Goal: Task Accomplishment & Management: Manage account settings

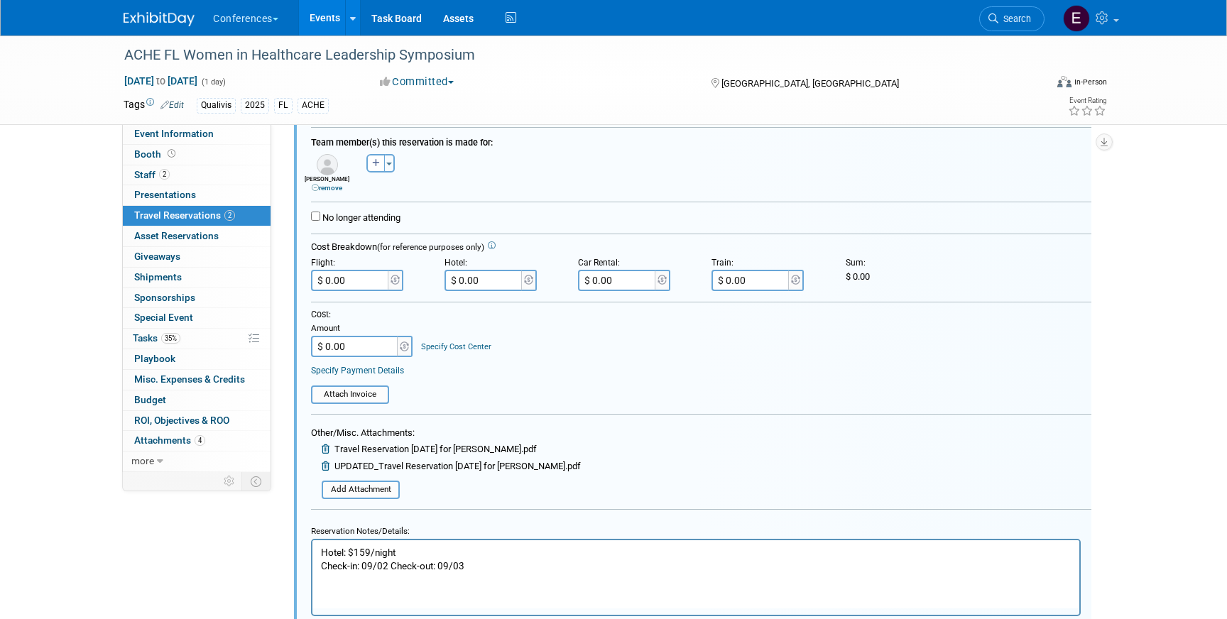
click at [327, 449] on icon at bounding box center [327, 448] width 11 height 9
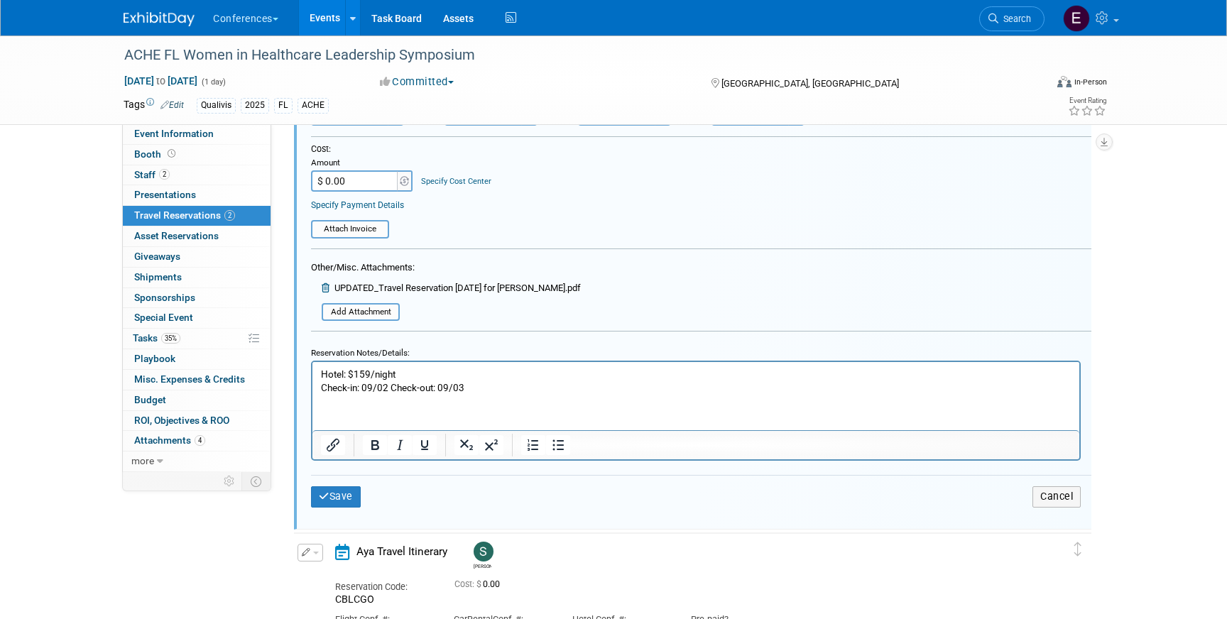
scroll to position [429, 0]
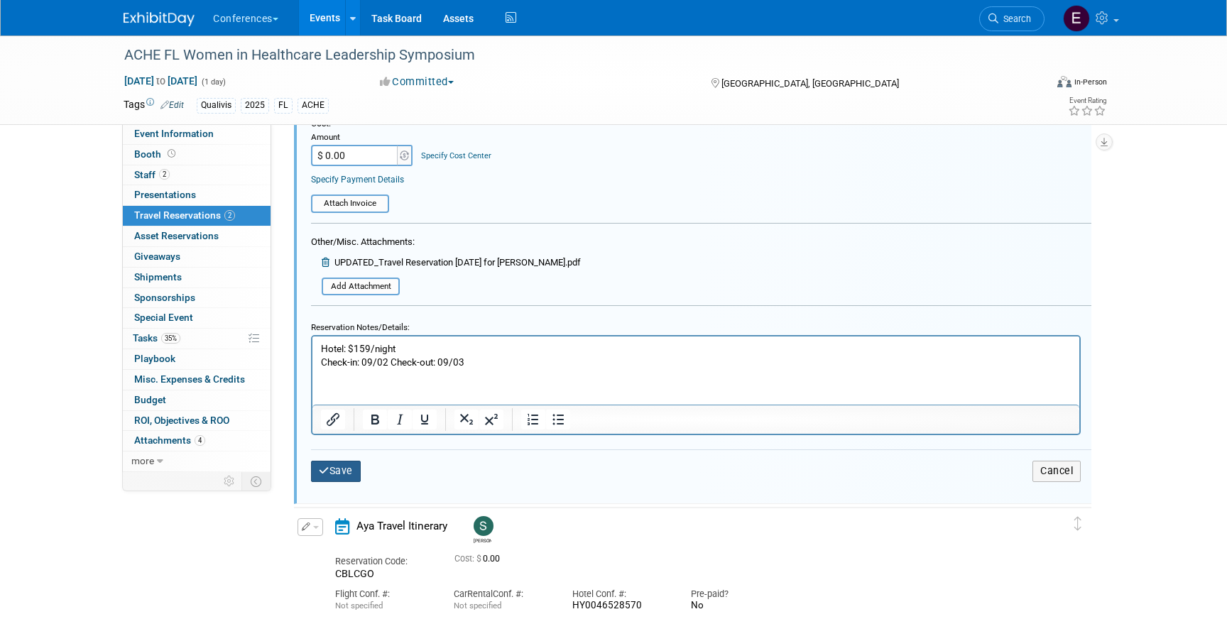
click at [327, 465] on button "Save" at bounding box center [336, 471] width 50 height 21
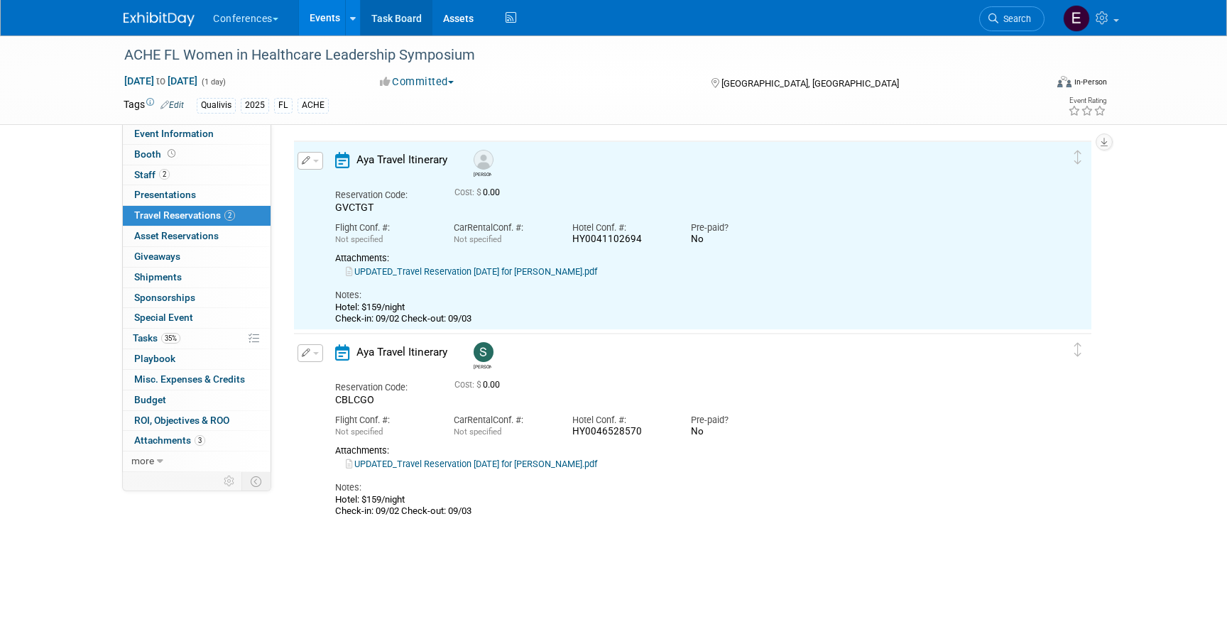
scroll to position [24, 0]
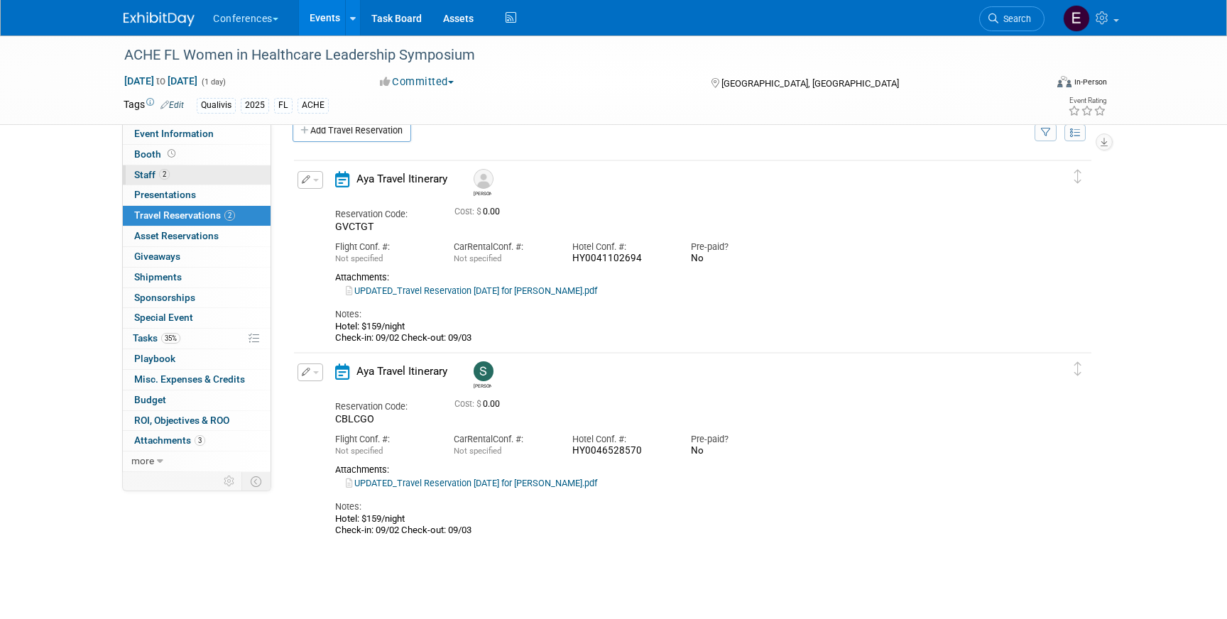
click at [202, 174] on link "2 Staff 2" at bounding box center [197, 175] width 148 height 20
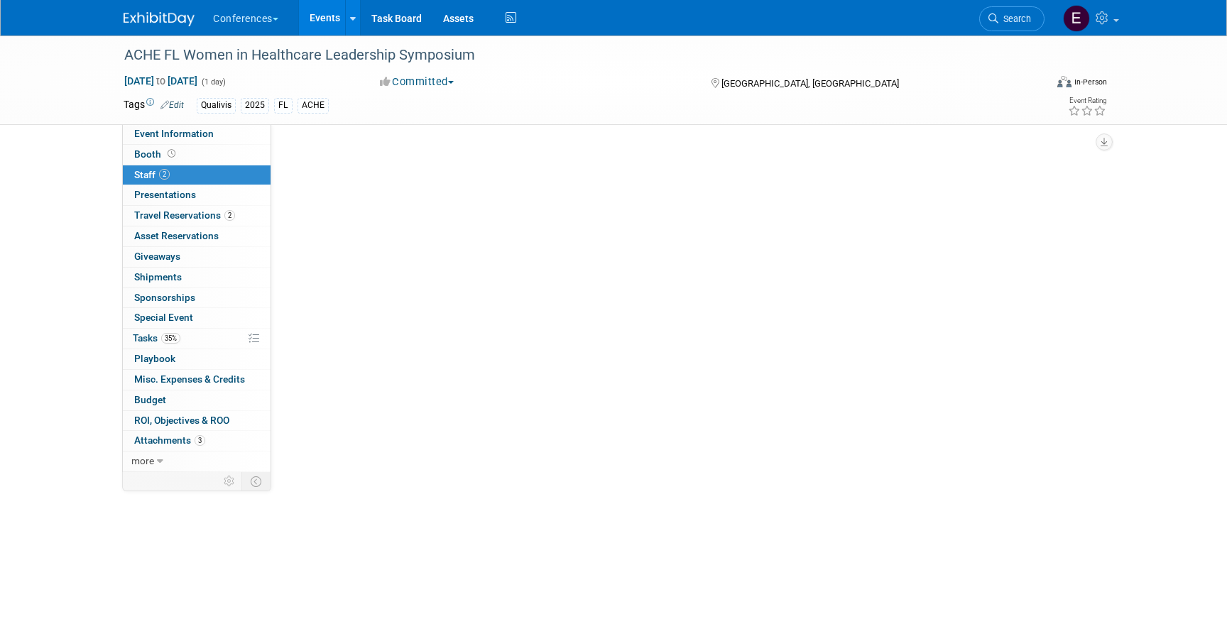
scroll to position [0, 0]
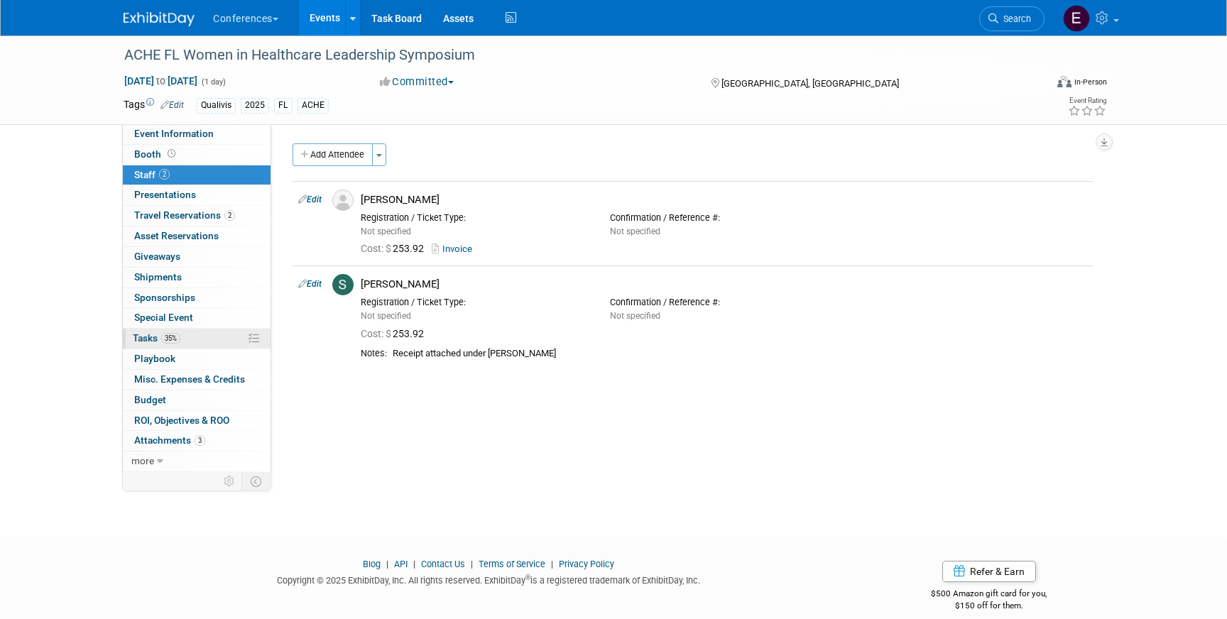
click at [208, 344] on link "35% Tasks 35%" at bounding box center [197, 339] width 148 height 20
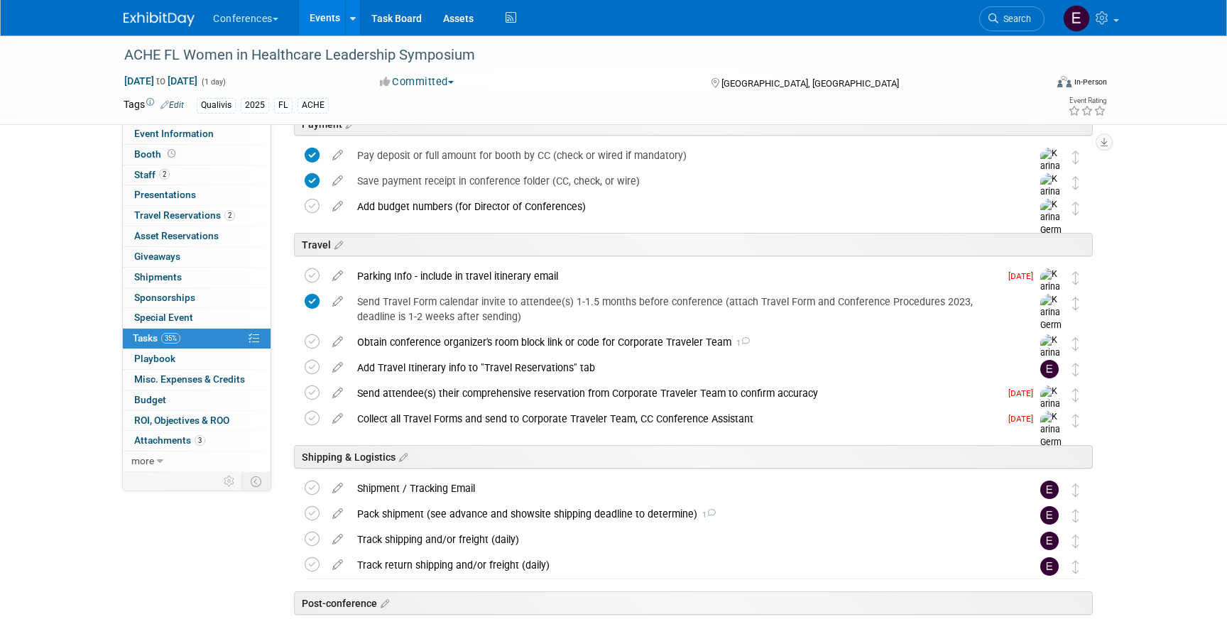
scroll to position [319, 0]
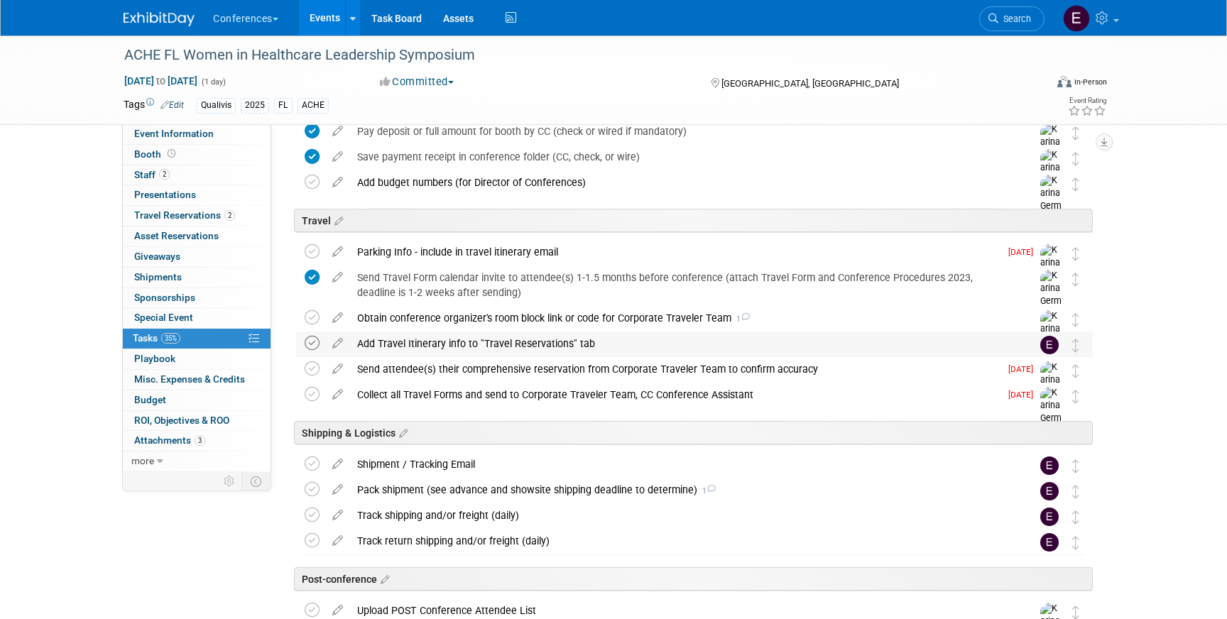
click at [315, 343] on icon at bounding box center [312, 343] width 15 height 15
click at [526, 21] on div "Conferences Explore: My Workspaces 2 Go to Workspace: Conferences Marketing Req…" at bounding box center [614, 18] width 980 height 36
click at [514, 21] on icon at bounding box center [511, 18] width 18 height 22
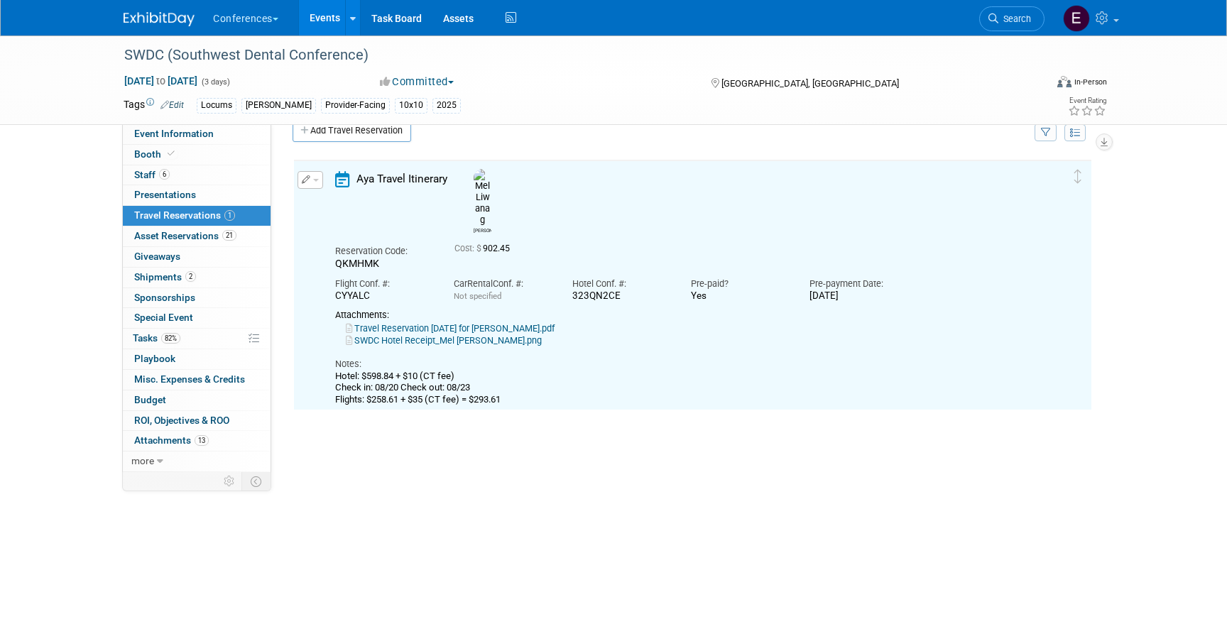
click at [168, 15] on img at bounding box center [159, 19] width 71 height 14
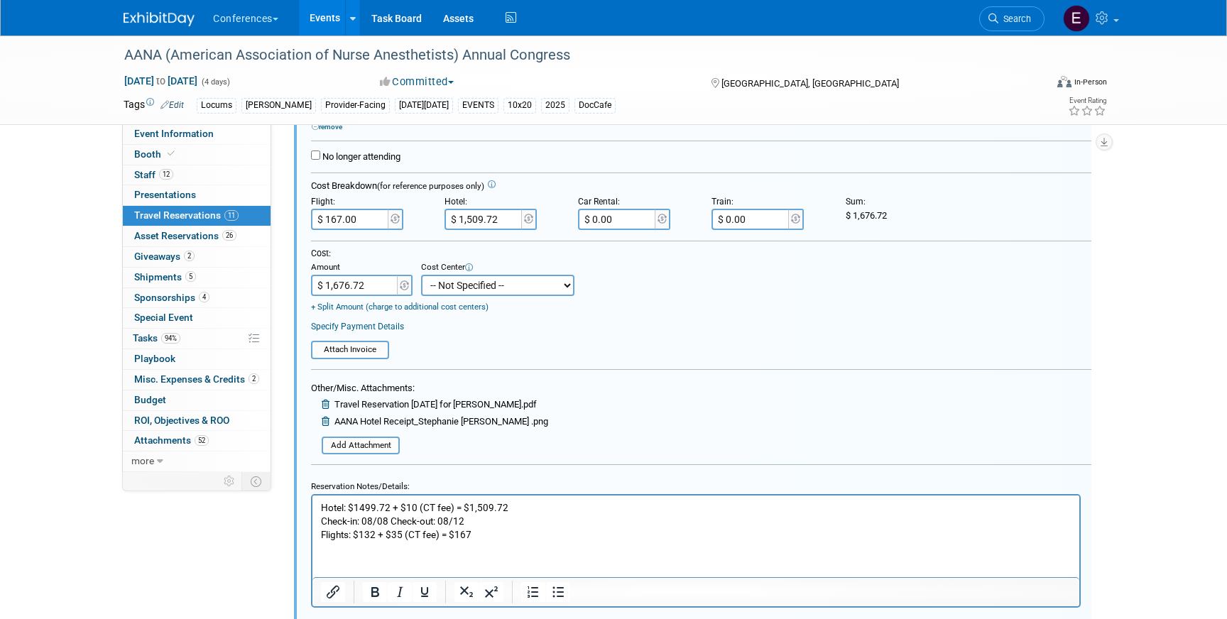
click at [450, 291] on select "-- Not Specified -- Aya Education Aya Healthcare Aya Locums Bespoke Corporate D…" at bounding box center [497, 285] width 153 height 21
select select "18965873"
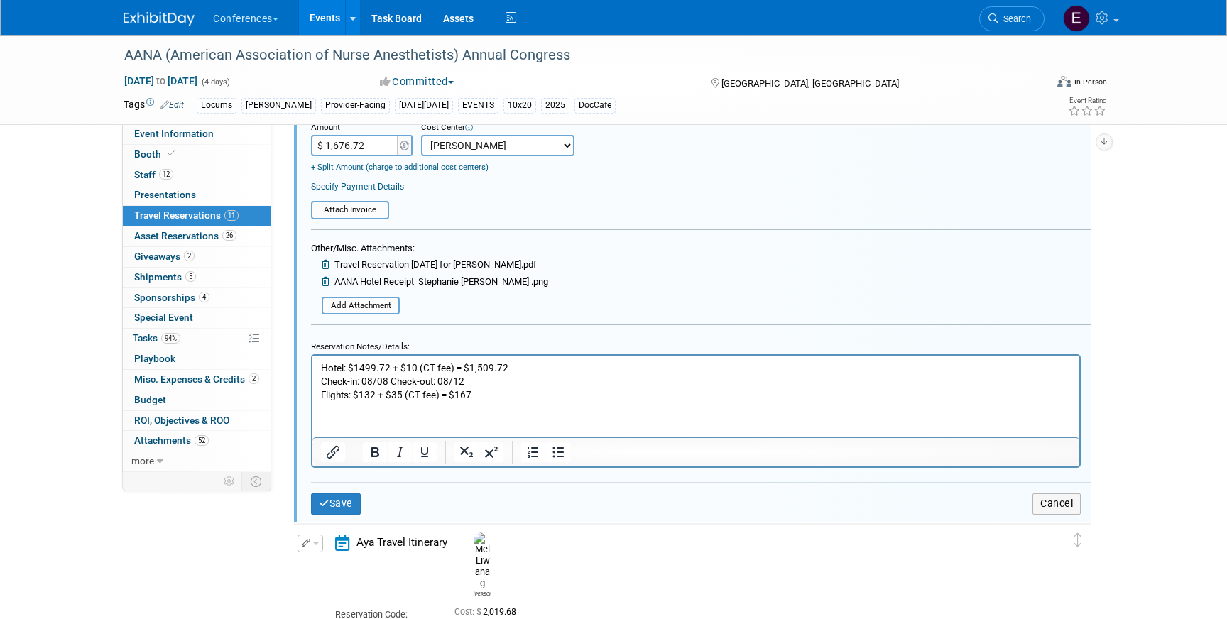
scroll to position [2550, 0]
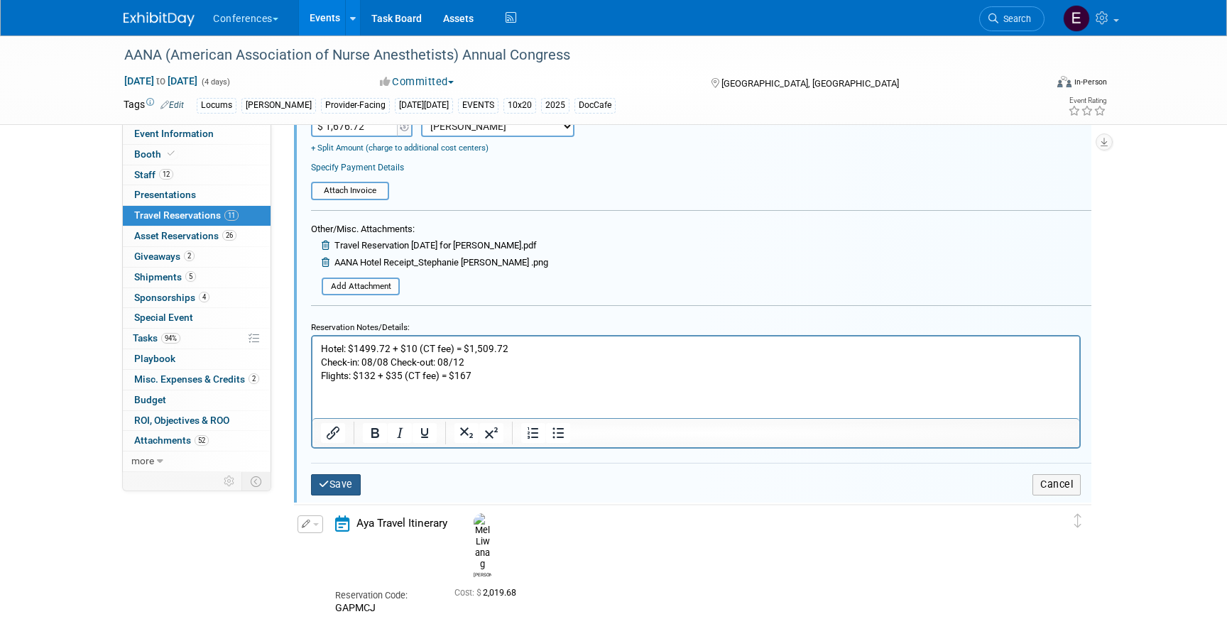
click at [342, 483] on button "Save" at bounding box center [336, 484] width 50 height 21
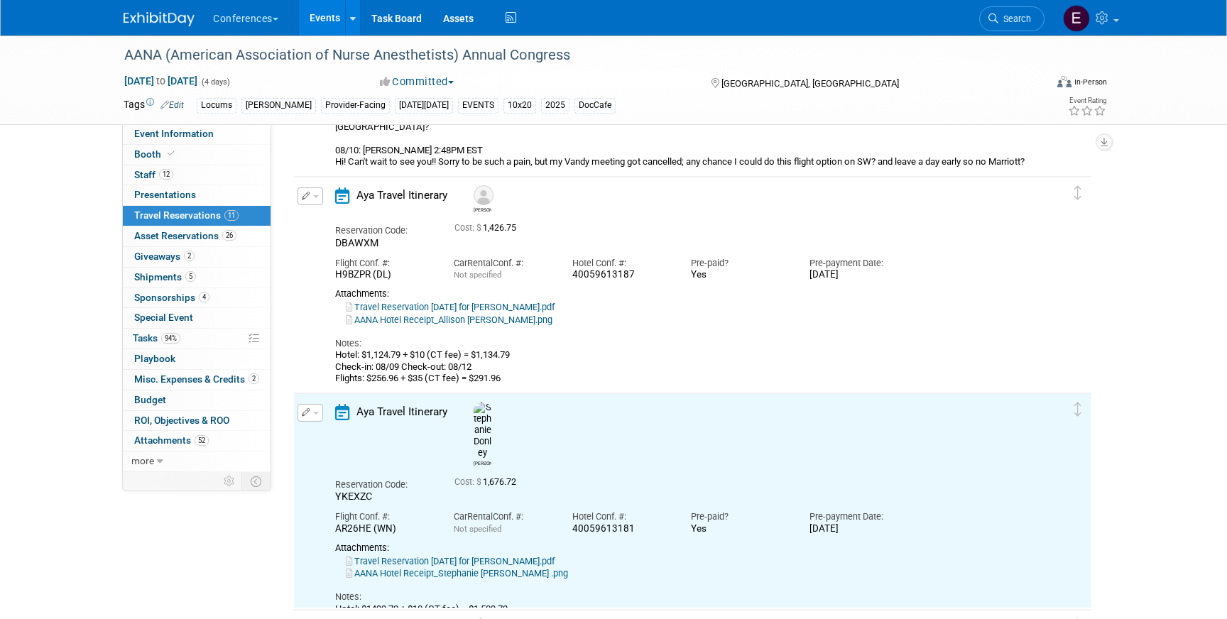
scroll to position [1867, 0]
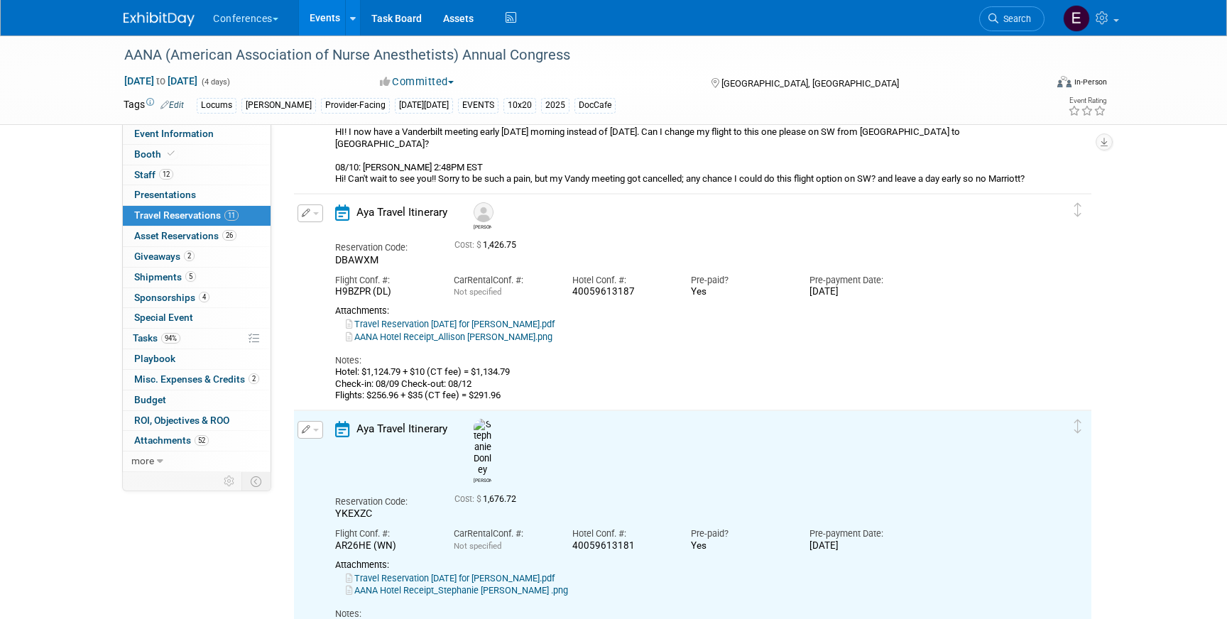
click at [304, 214] on icon "button" at bounding box center [306, 213] width 9 height 9
click at [338, 239] on button "Edit Reservation" at bounding box center [358, 238] width 120 height 21
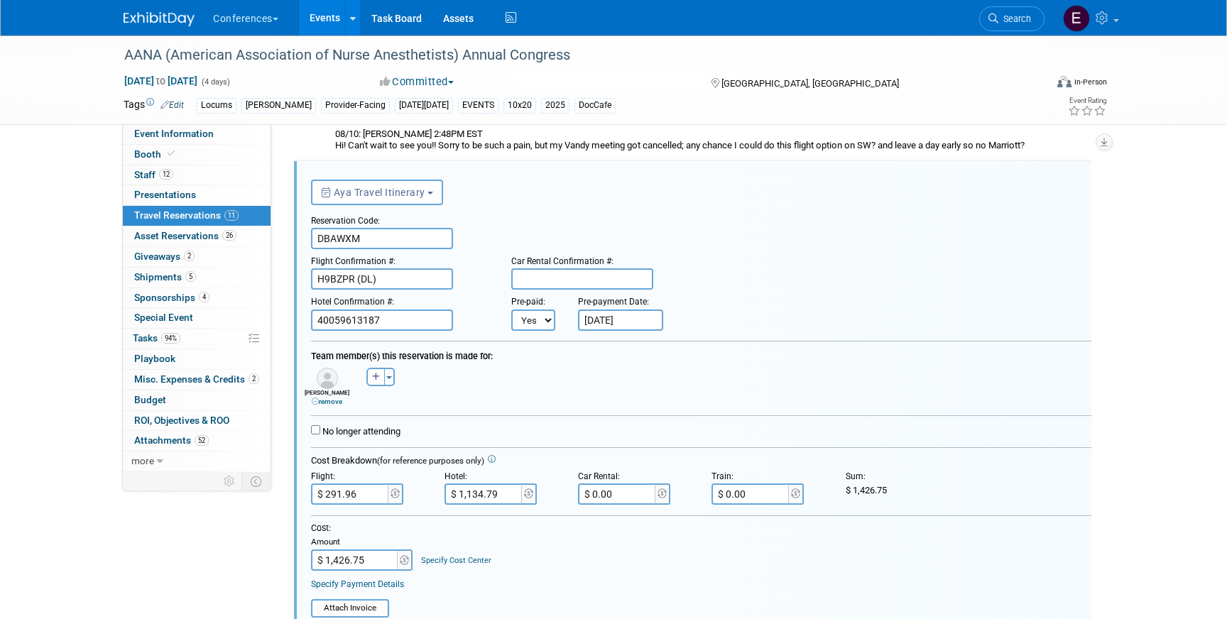
scroll to position [2008, 0]
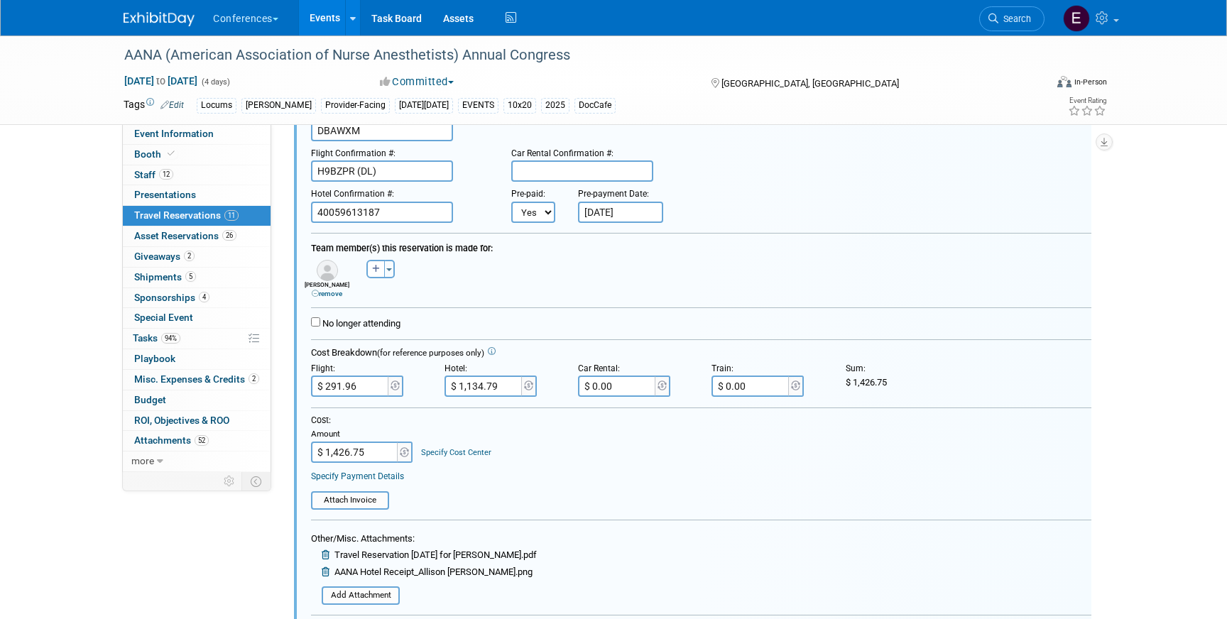
click at [458, 447] on div "Specify Cost Center" at bounding box center [456, 446] width 70 height 25
click at [451, 454] on link "Specify Cost Center" at bounding box center [456, 452] width 70 height 9
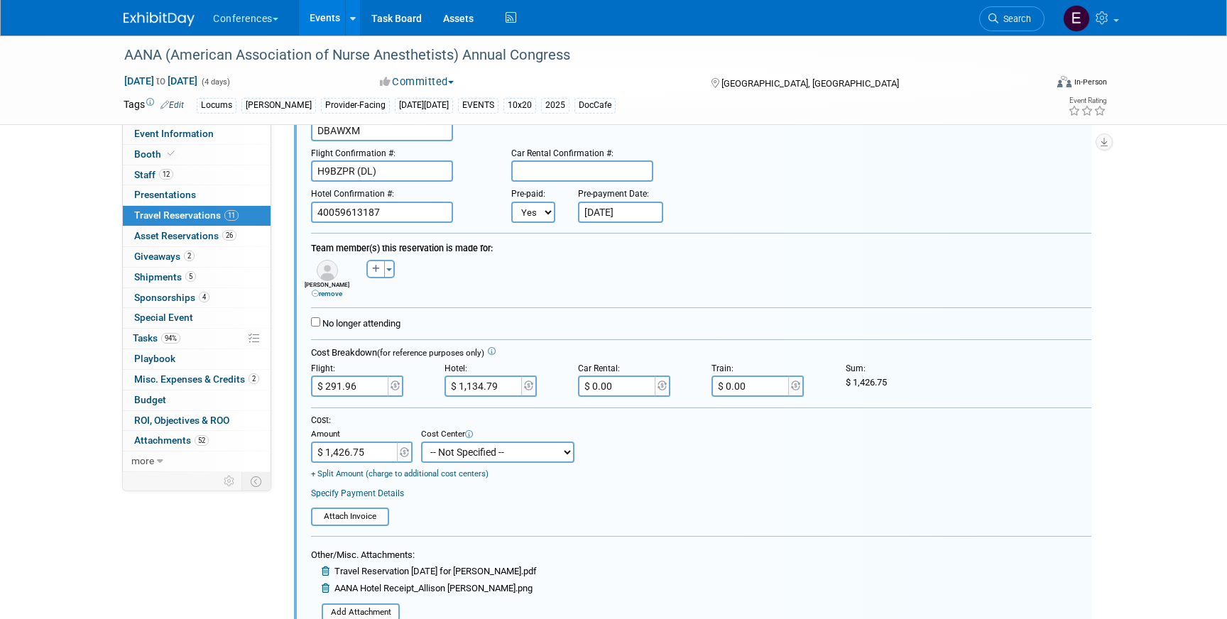
click at [451, 454] on select "-- Not Specified -- Aya Education Aya Healthcare Aya Locums Bespoke Corporate D…" at bounding box center [497, 452] width 153 height 21
select select "18965873"
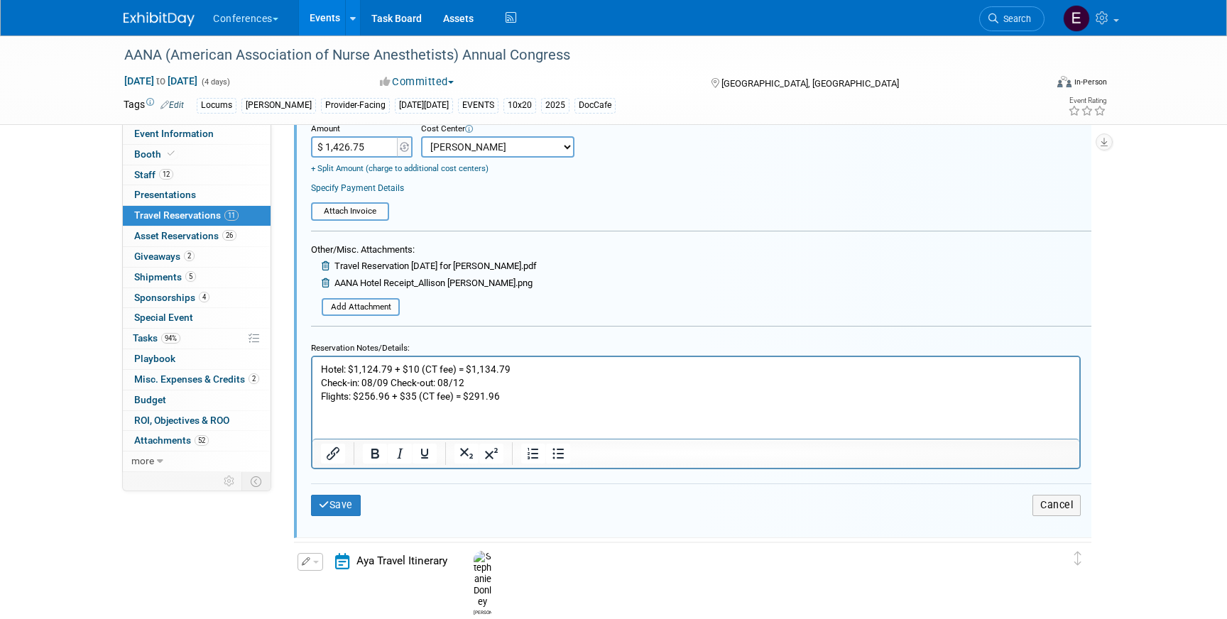
scroll to position [2386, 0]
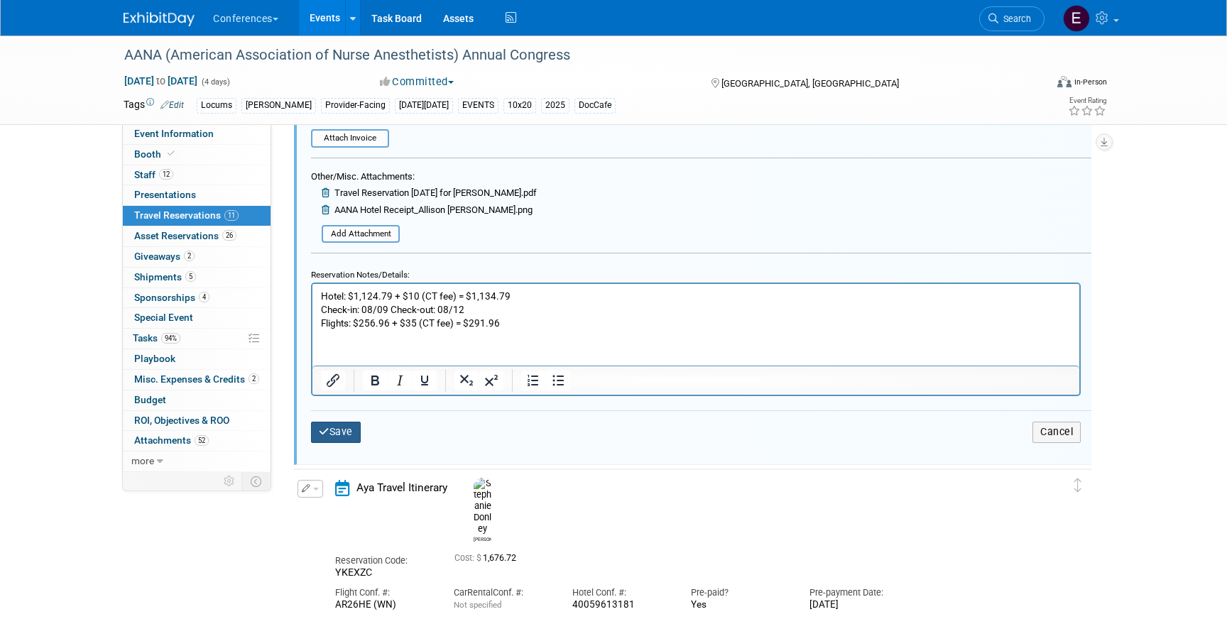
click at [338, 430] on button "Save" at bounding box center [336, 432] width 50 height 21
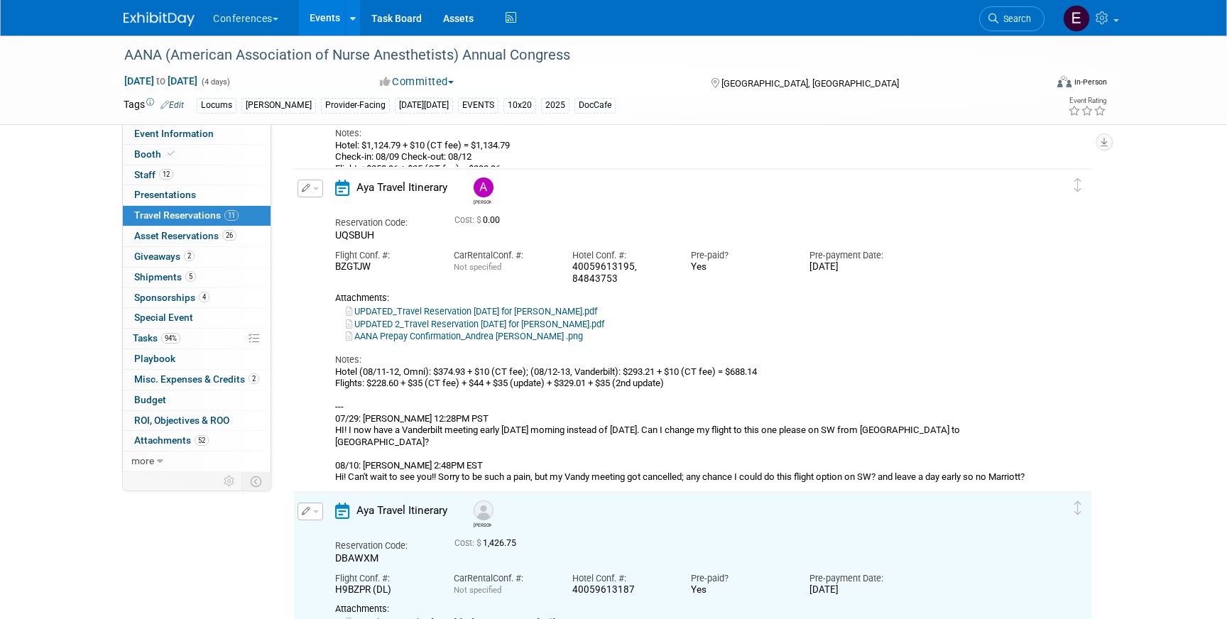
scroll to position [1566, 0]
click at [303, 185] on button "button" at bounding box center [311, 191] width 26 height 18
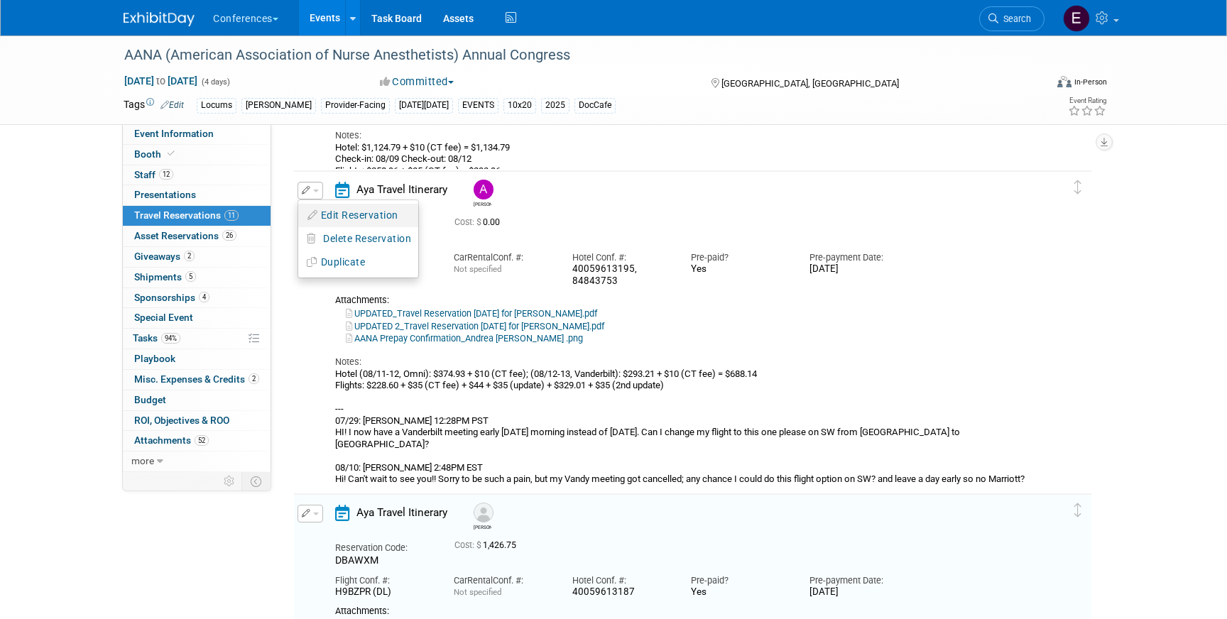
click at [329, 214] on button "Edit Reservation" at bounding box center [358, 215] width 120 height 21
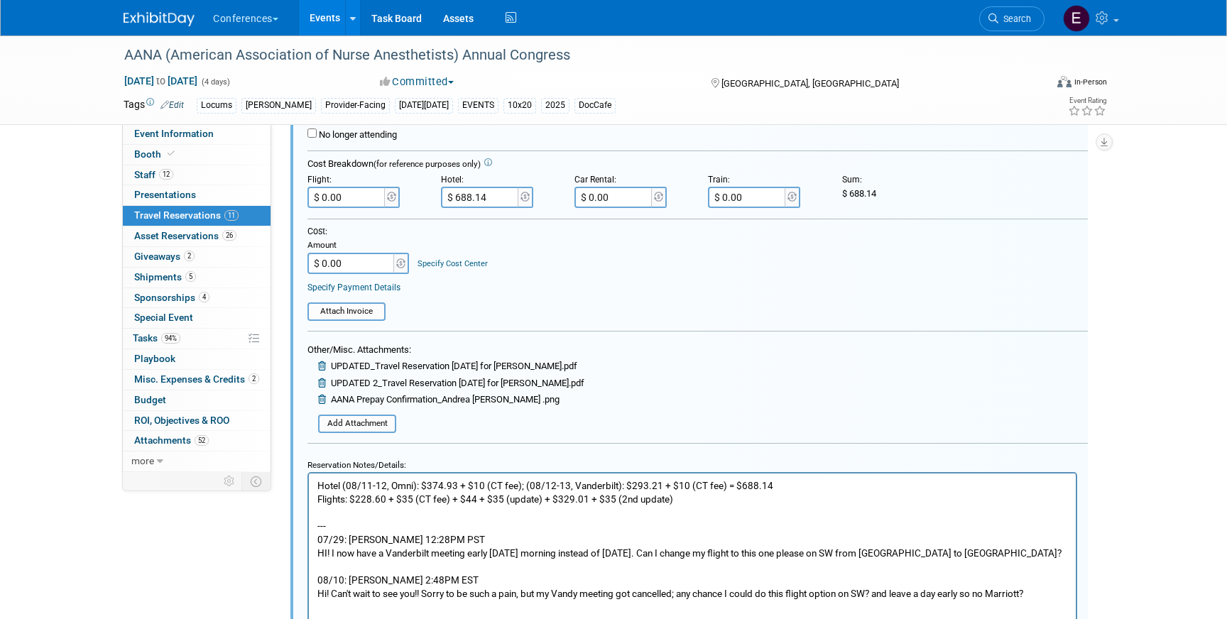
scroll to position [1877, 4]
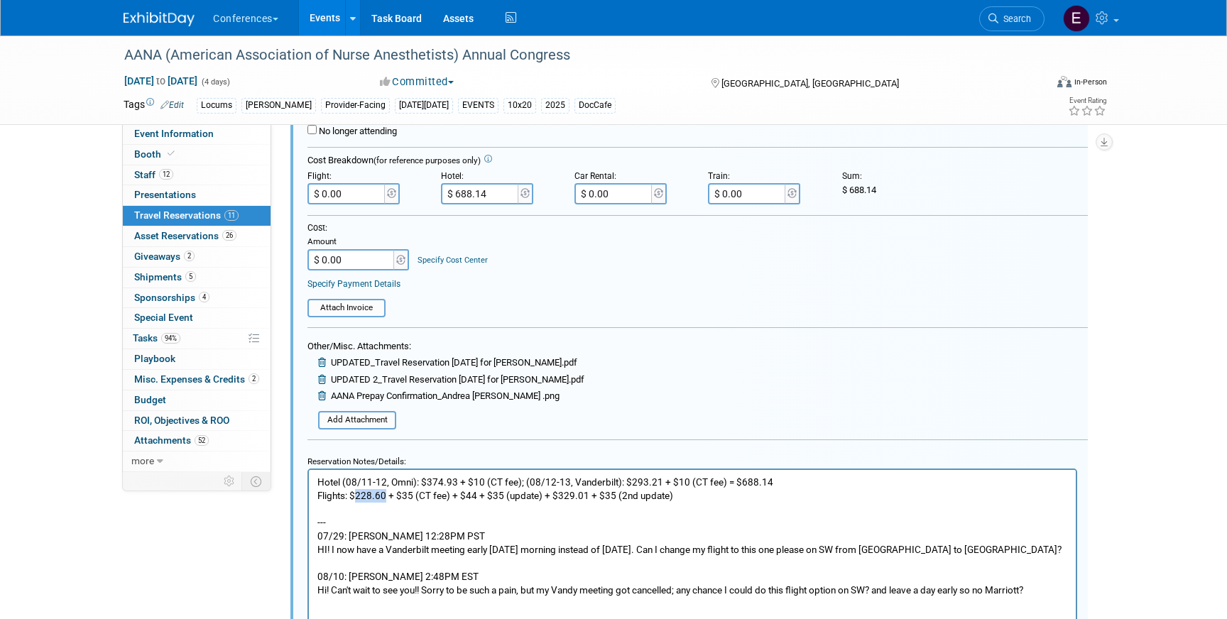
drag, startPoint x: 355, startPoint y: 497, endPoint x: 385, endPoint y: 493, distance: 30.0
click at [385, 493] on p "Hotel (08/11-12, Omni): $374.93 + $10 (CT fee); (08/12-13, Vanderbilt): $293.21…" at bounding box center [692, 536] width 750 height 121
copy p "228.60"
drag, startPoint x: 556, startPoint y: 495, endPoint x: 584, endPoint y: 493, distance: 27.8
click at [584, 493] on p "Hotel (08/11-12, Omni): $374.93 + $10 (CT fee); (08/12-13, Vanderbilt): $293.21…" at bounding box center [692, 536] width 750 height 121
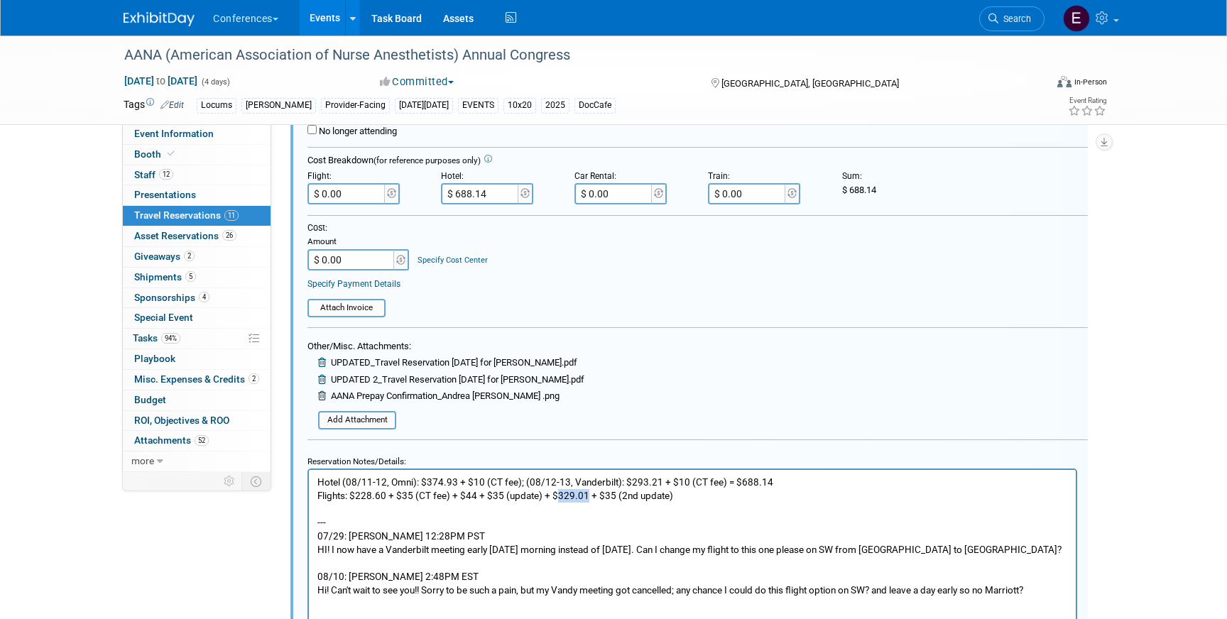
copy p "329.01"
click at [690, 498] on p "Hotel (08/11-12, Omni): $374.93 + $10 (CT fee); (08/12-13, Vanderbilt): $293.21…" at bounding box center [692, 536] width 750 height 121
click at [679, 495] on p "Hotel (08/11-12, Omni): $374.93 + $10 (CT fee); (08/12-13, Vanderbilt): $293.21…" at bounding box center [692, 536] width 750 height 121
click at [364, 190] on input "$ 0.00" at bounding box center [347, 193] width 80 height 21
type input "$ 706.61"
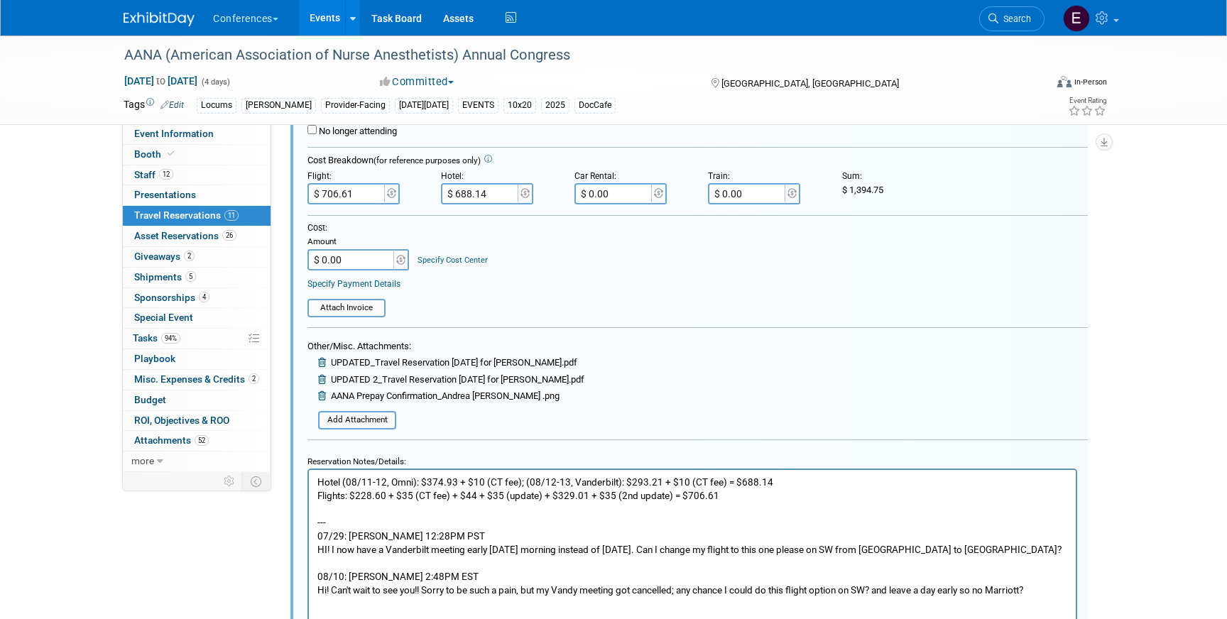
click at [359, 262] on input "$ 0.00" at bounding box center [351, 259] width 89 height 21
type input "$ 1,394.75"
click at [457, 259] on link "Specify Cost Center" at bounding box center [452, 260] width 70 height 9
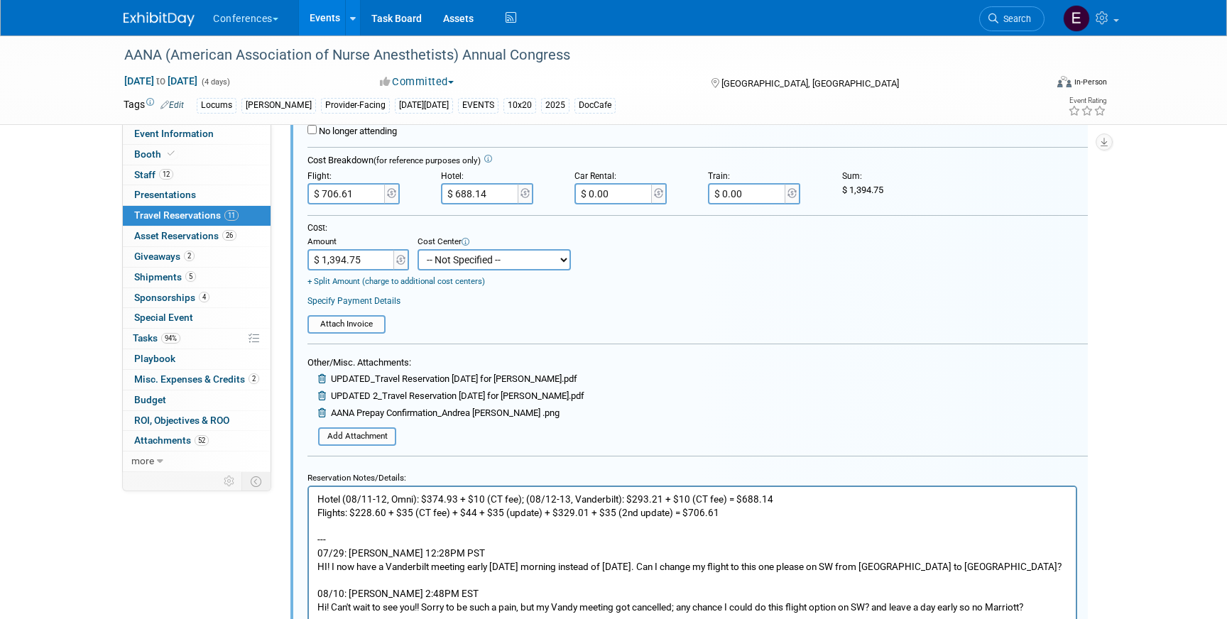
click at [457, 266] on select "-- Not Specified -- Aya Education Aya Healthcare Aya Locums Bespoke Corporate D…" at bounding box center [493, 259] width 153 height 21
select select "18965873"
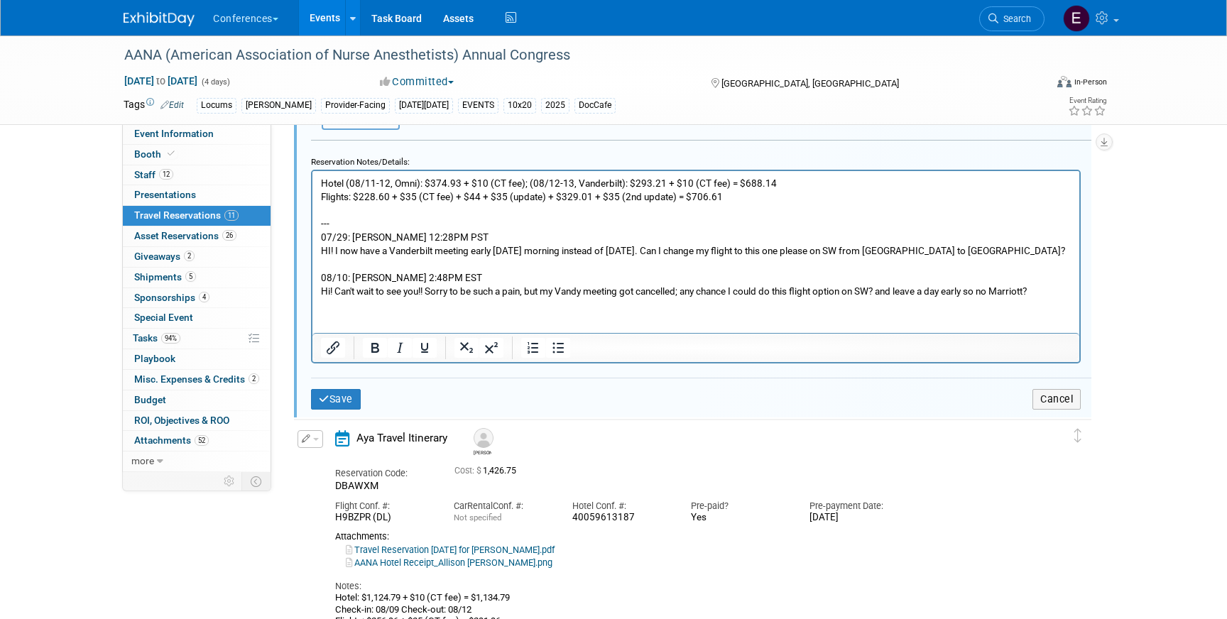
scroll to position [2195, 0]
click at [324, 410] on div "Save Cancel" at bounding box center [701, 397] width 780 height 43
click at [328, 402] on icon "submit" at bounding box center [324, 397] width 11 height 10
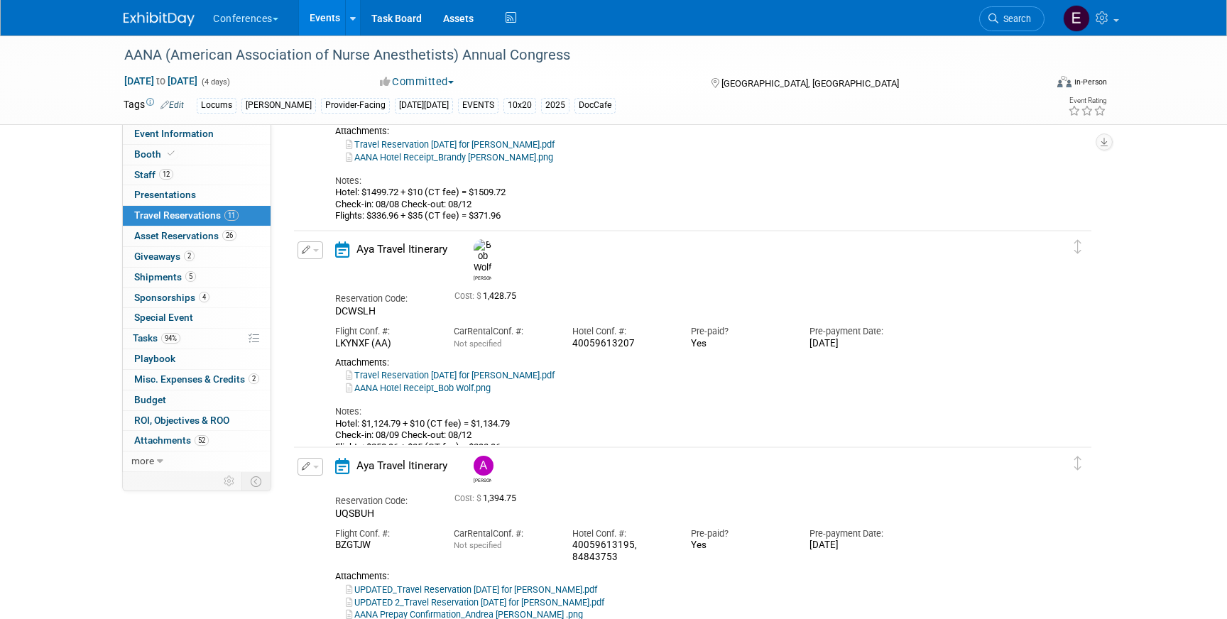
scroll to position [1257, 0]
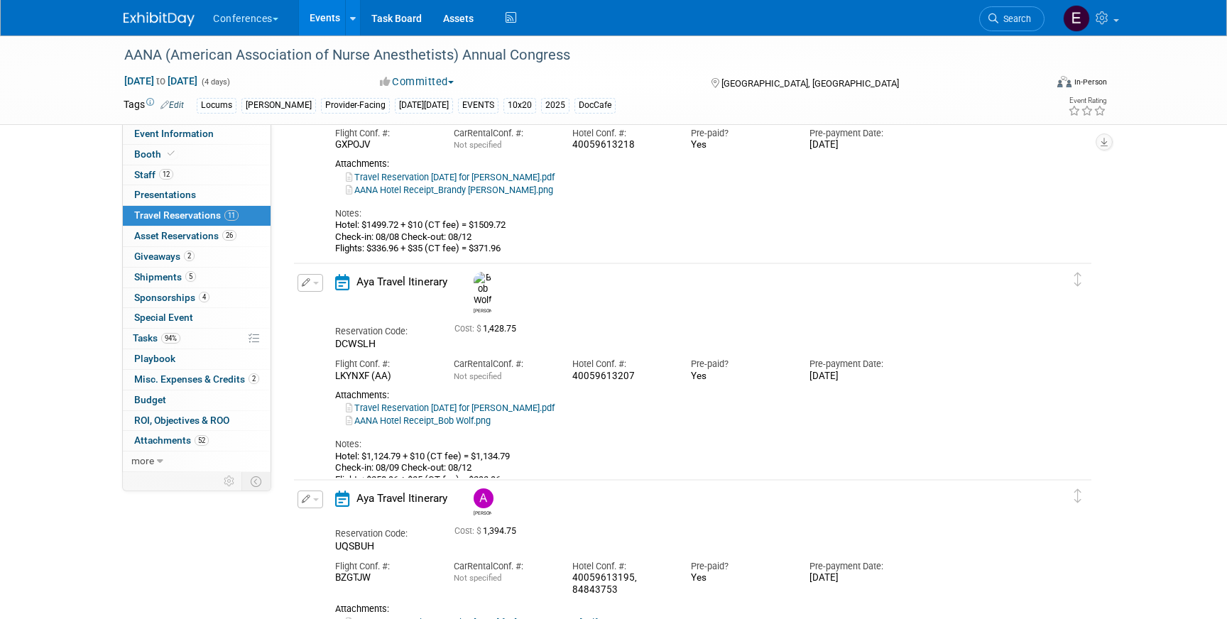
click at [307, 283] on icon "button" at bounding box center [306, 282] width 9 height 9
click at [325, 302] on button "Edit Reservation" at bounding box center [358, 308] width 120 height 21
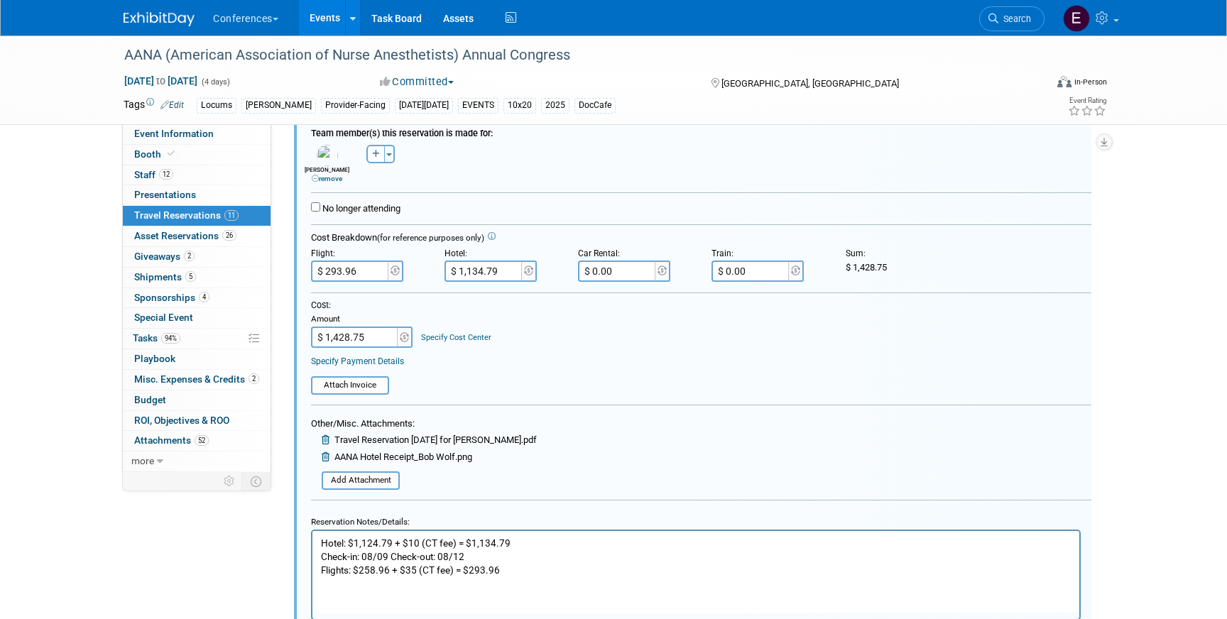
scroll to position [1590, 0]
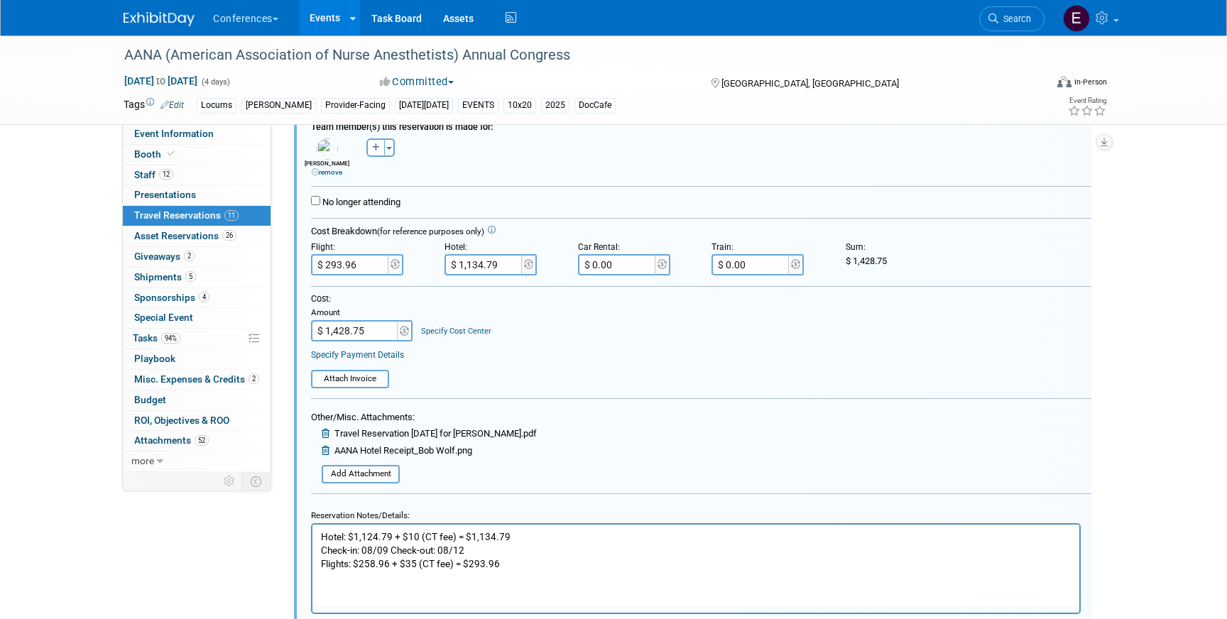
click at [441, 331] on link "Specify Cost Center" at bounding box center [456, 331] width 70 height 9
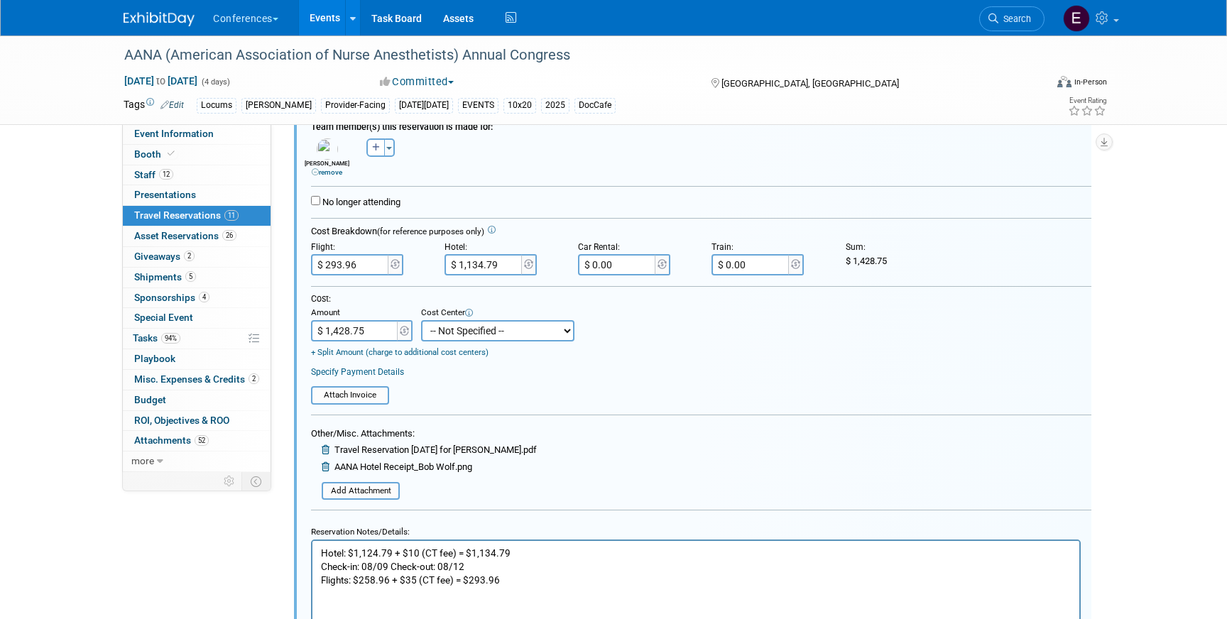
click at [434, 339] on select "-- Not Specified -- Aya Education Aya Healthcare Aya Locums Bespoke Corporate D…" at bounding box center [497, 330] width 153 height 21
select select "18965873"
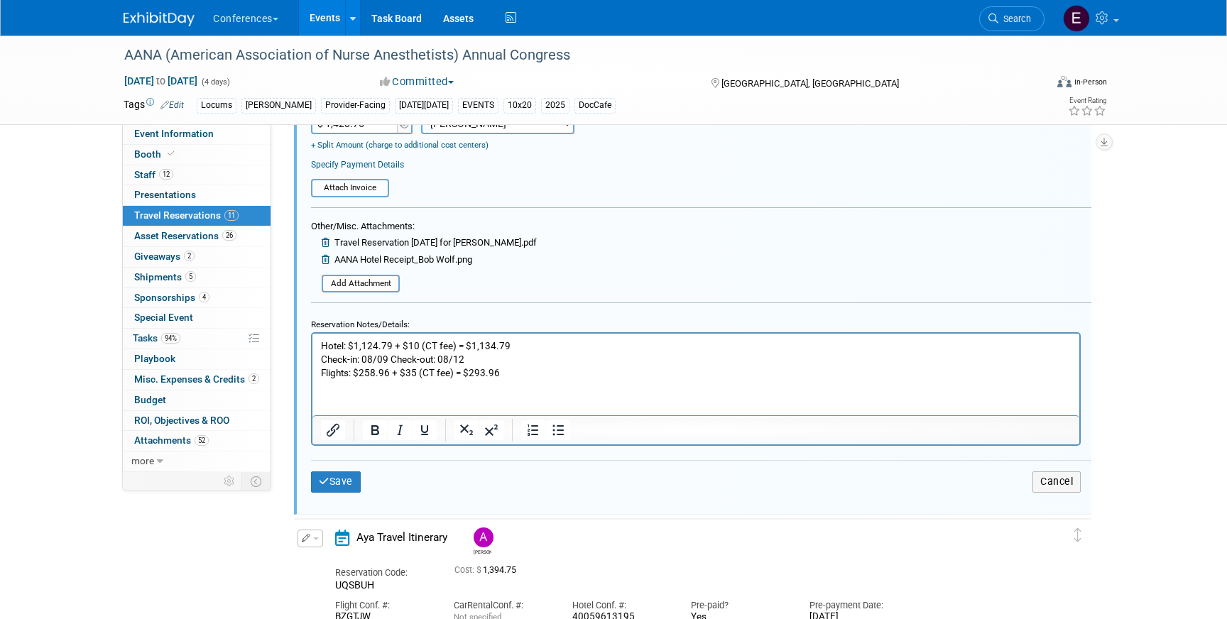
scroll to position [1801, 0]
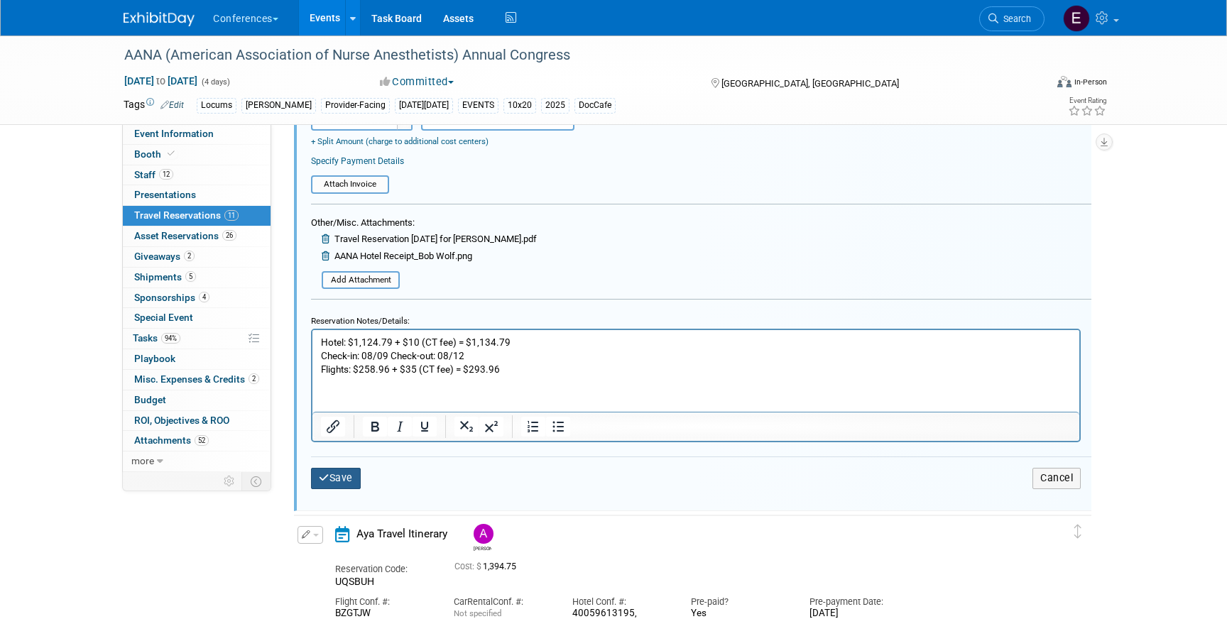
click at [337, 479] on button "Save" at bounding box center [336, 478] width 50 height 21
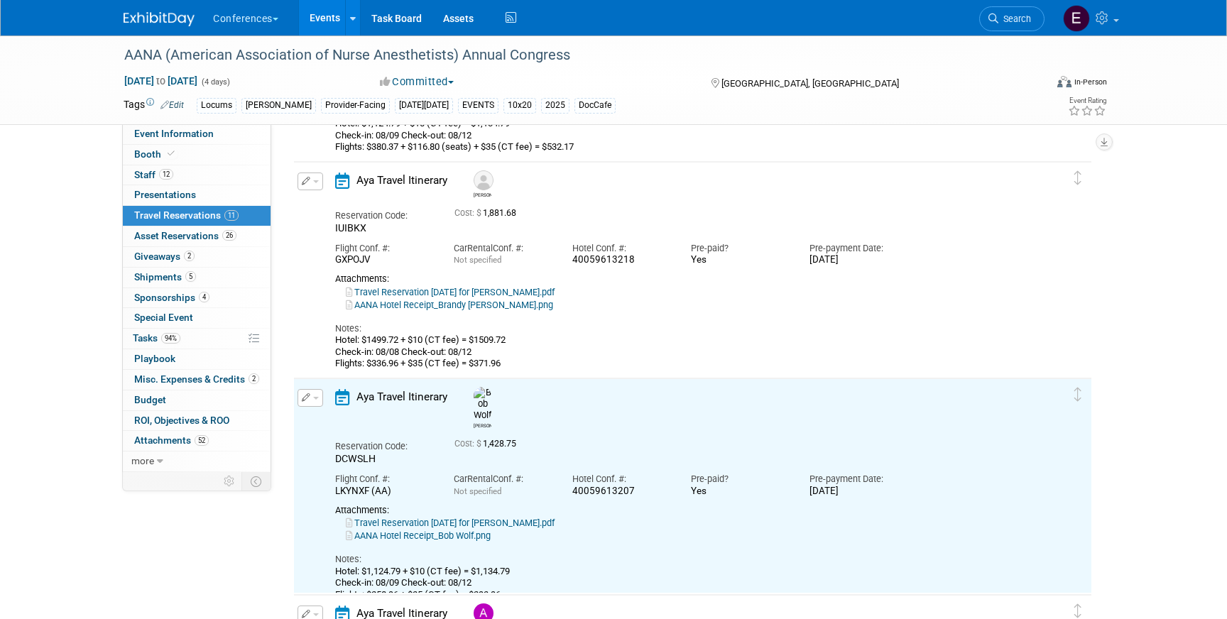
scroll to position [1144, 0]
click at [305, 182] on icon "button" at bounding box center [306, 179] width 9 height 9
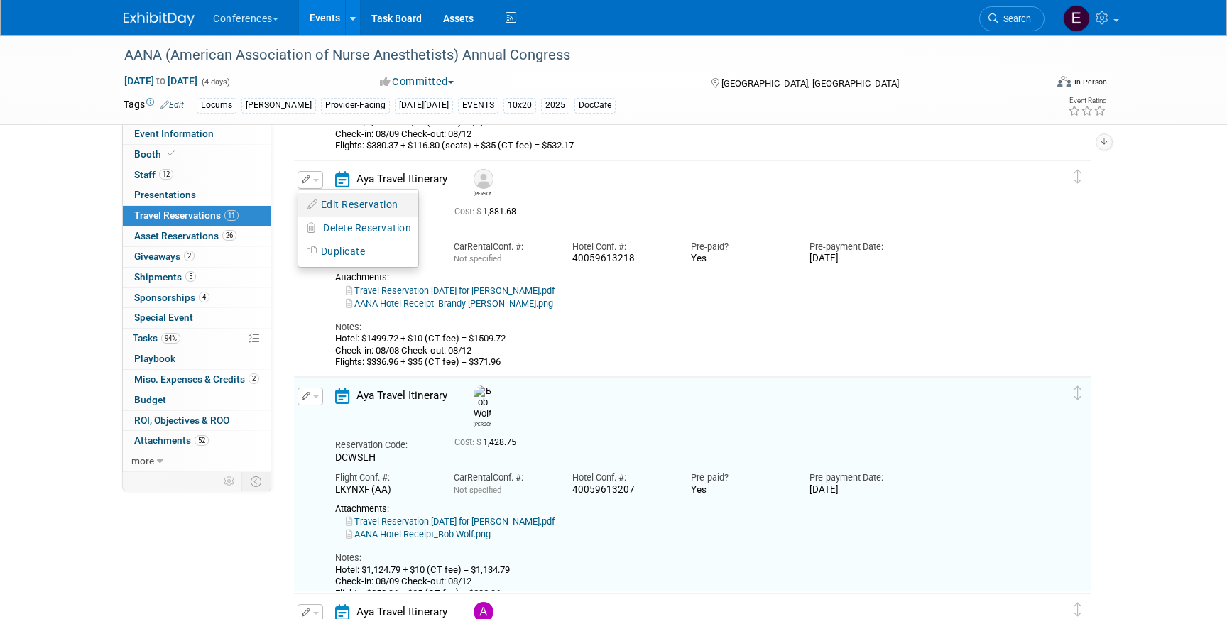
click at [320, 198] on button "Edit Reservation" at bounding box center [358, 205] width 120 height 21
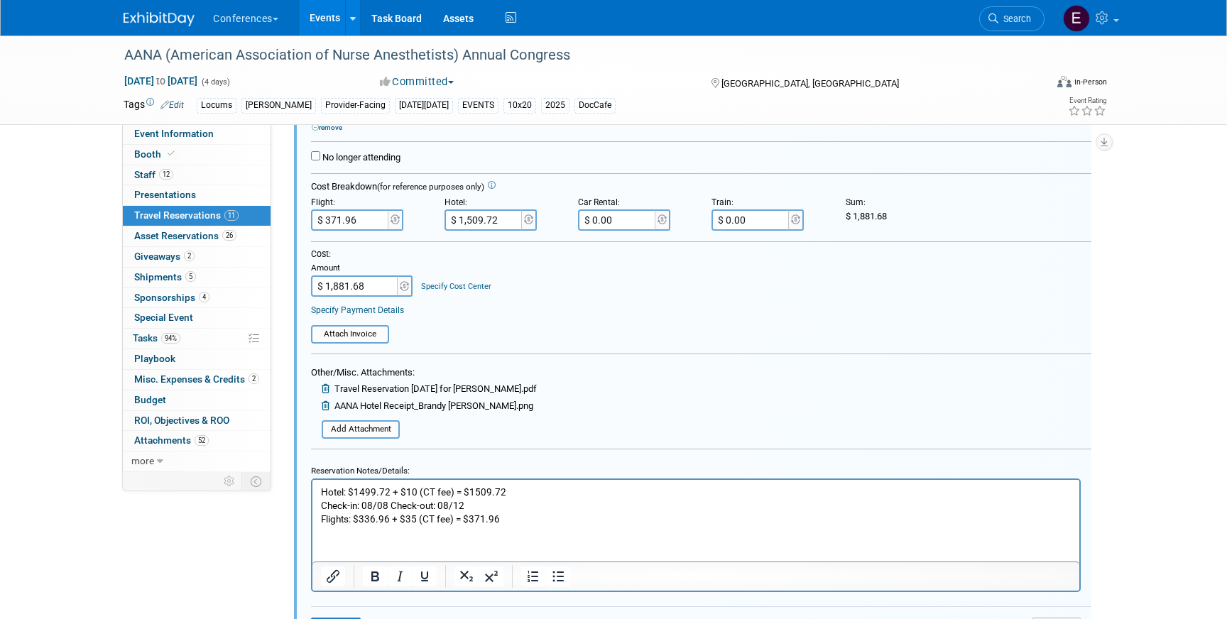
scroll to position [1424, 0]
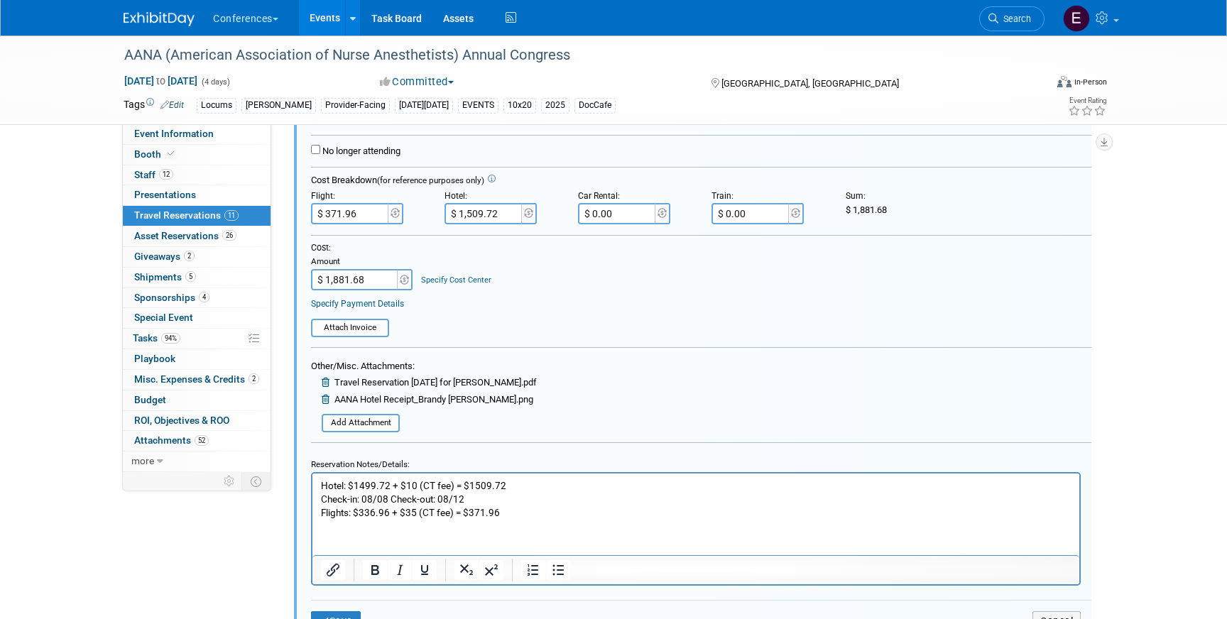
click at [438, 282] on link "Specify Cost Center" at bounding box center [456, 279] width 70 height 9
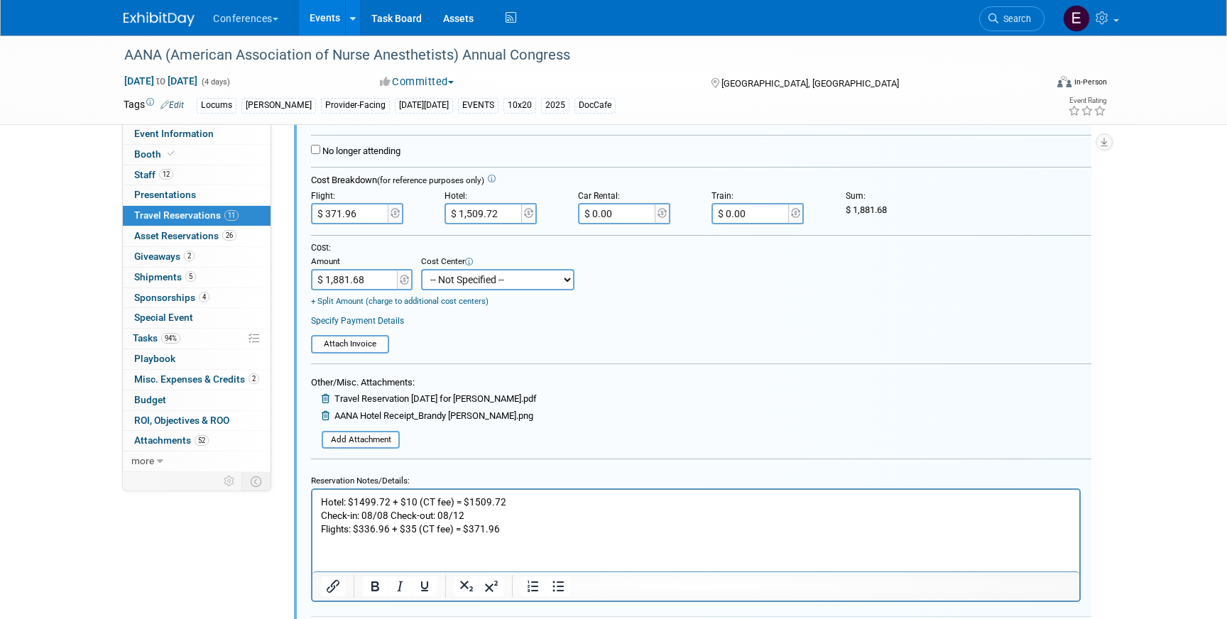
click at [467, 280] on select "-- Not Specified -- Aya Education Aya Healthcare Aya Locums Bespoke Corporate D…" at bounding box center [497, 279] width 153 height 21
select select "18965873"
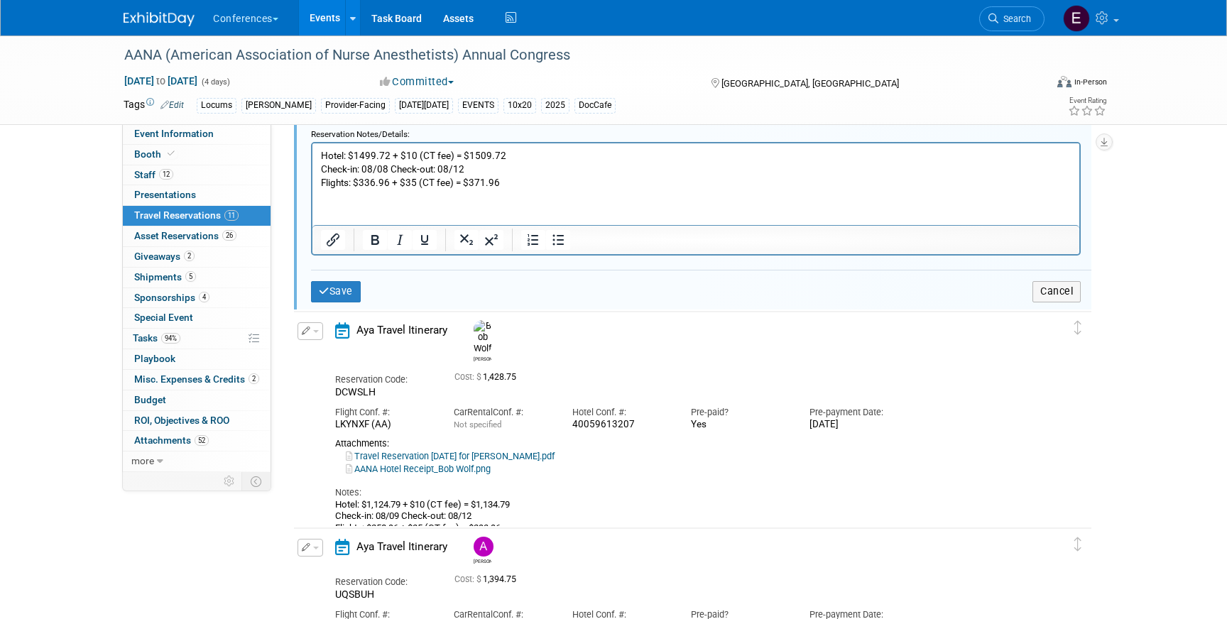
scroll to position [1789, 0]
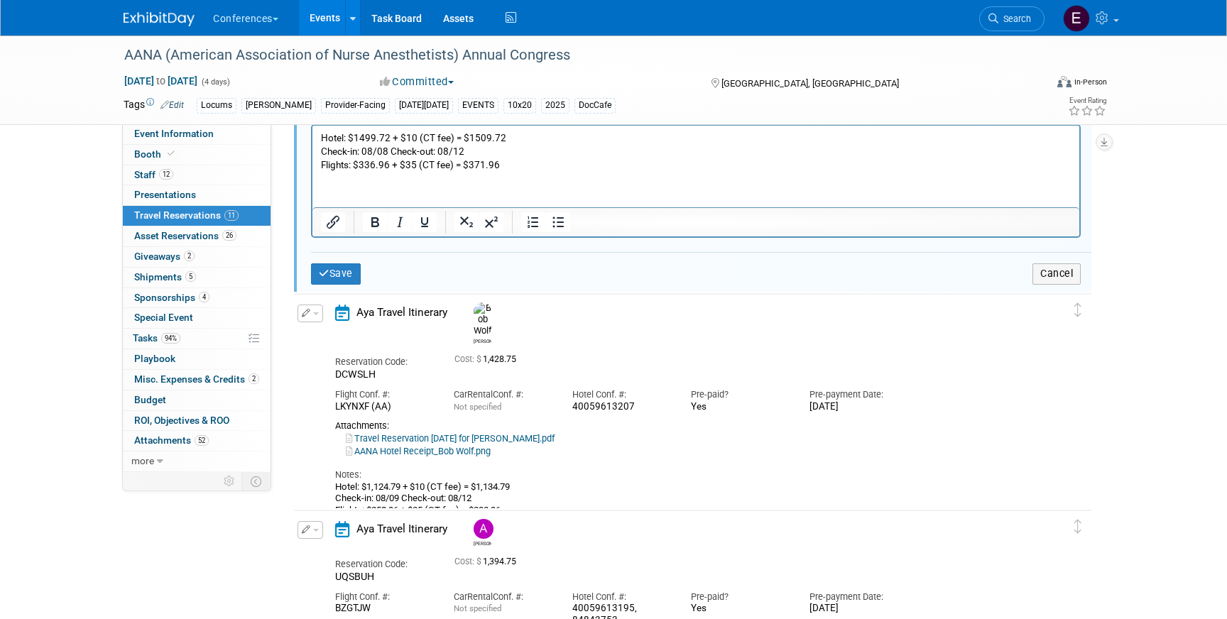
click at [333, 262] on div "Save Cancel" at bounding box center [701, 273] width 780 height 43
click at [334, 274] on button "Save" at bounding box center [336, 273] width 50 height 21
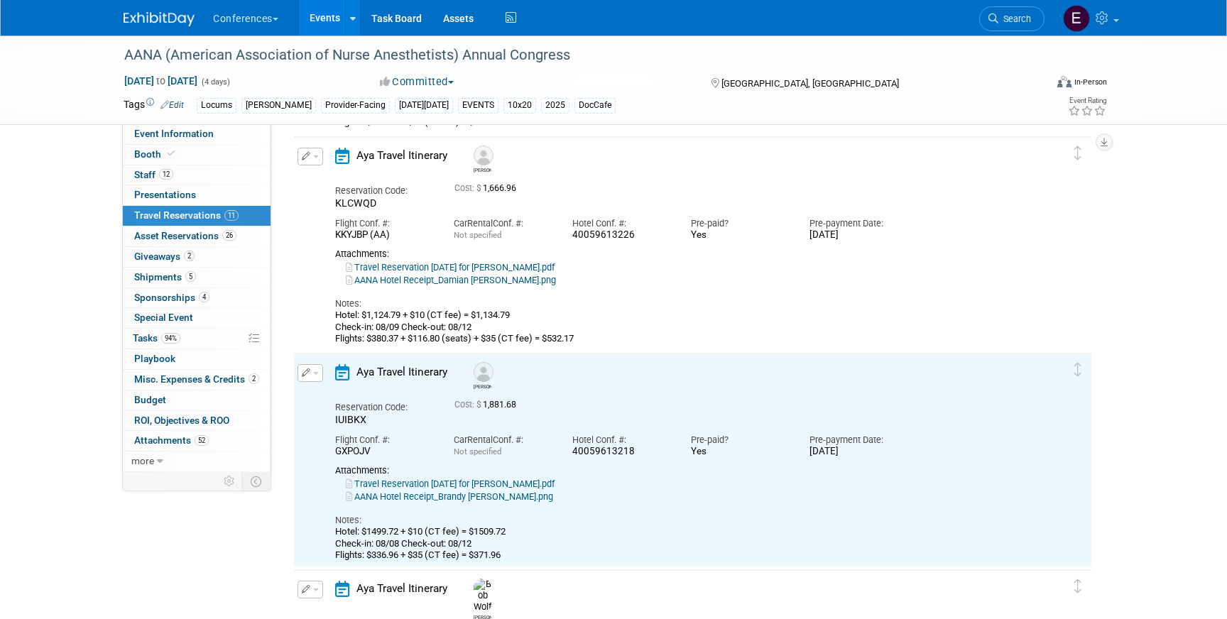
scroll to position [936, 0]
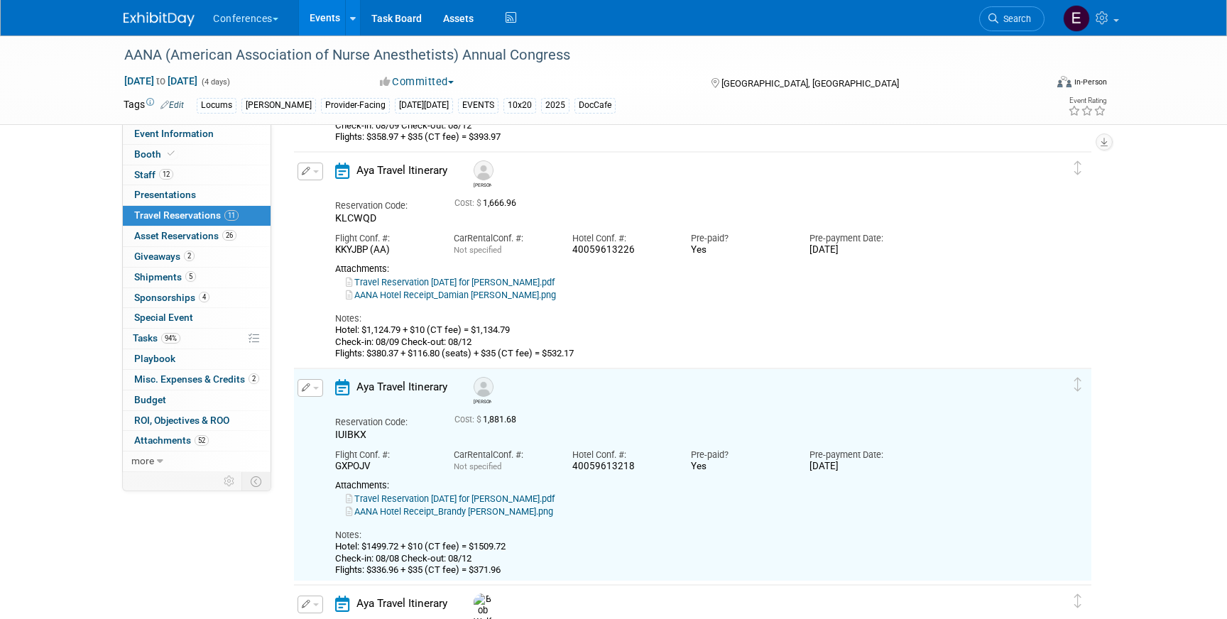
click at [304, 167] on button "button" at bounding box center [311, 172] width 26 height 18
click at [320, 192] on button "Edit Reservation" at bounding box center [358, 196] width 120 height 21
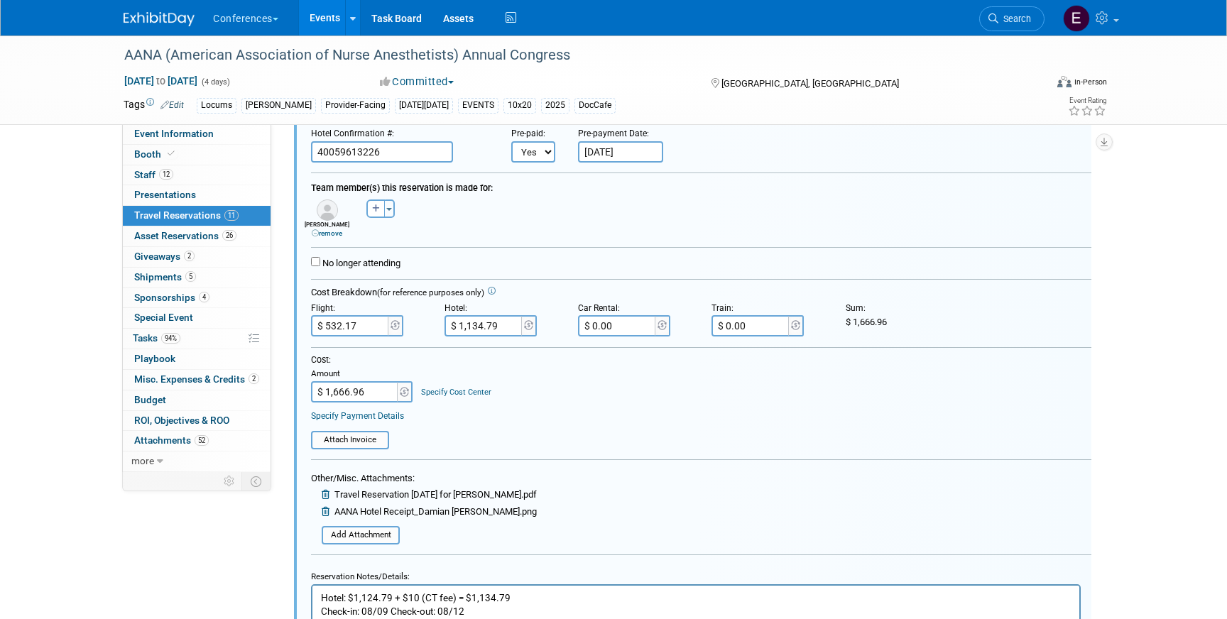
scroll to position [1100, 0]
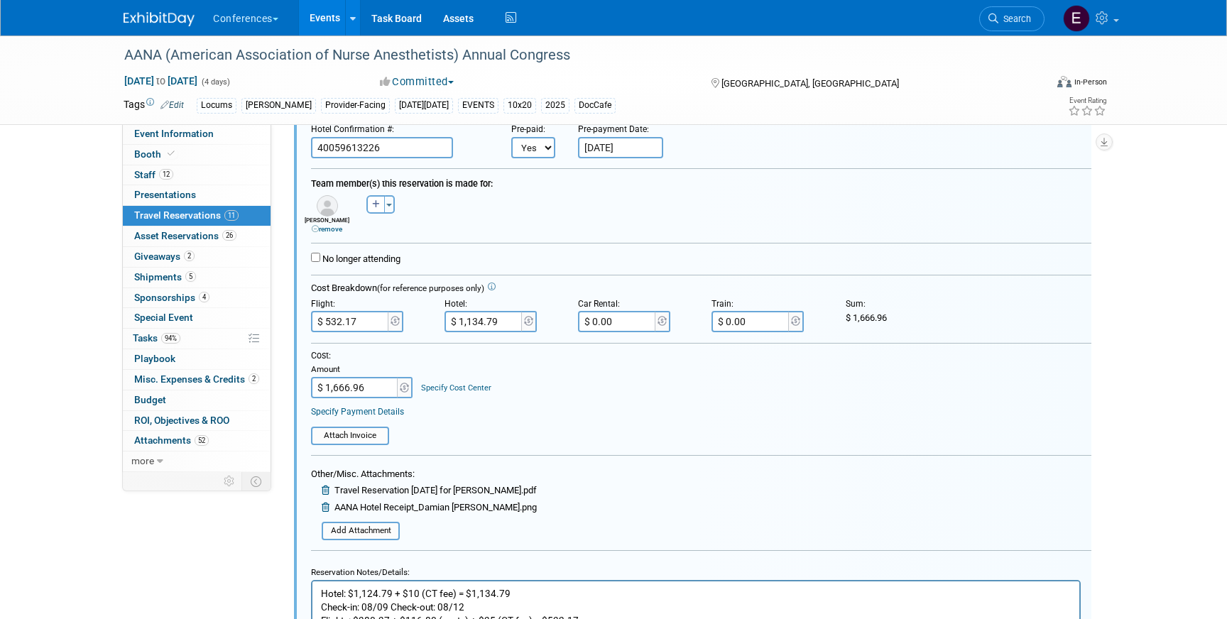
click at [447, 392] on link "Specify Cost Center" at bounding box center [456, 387] width 70 height 9
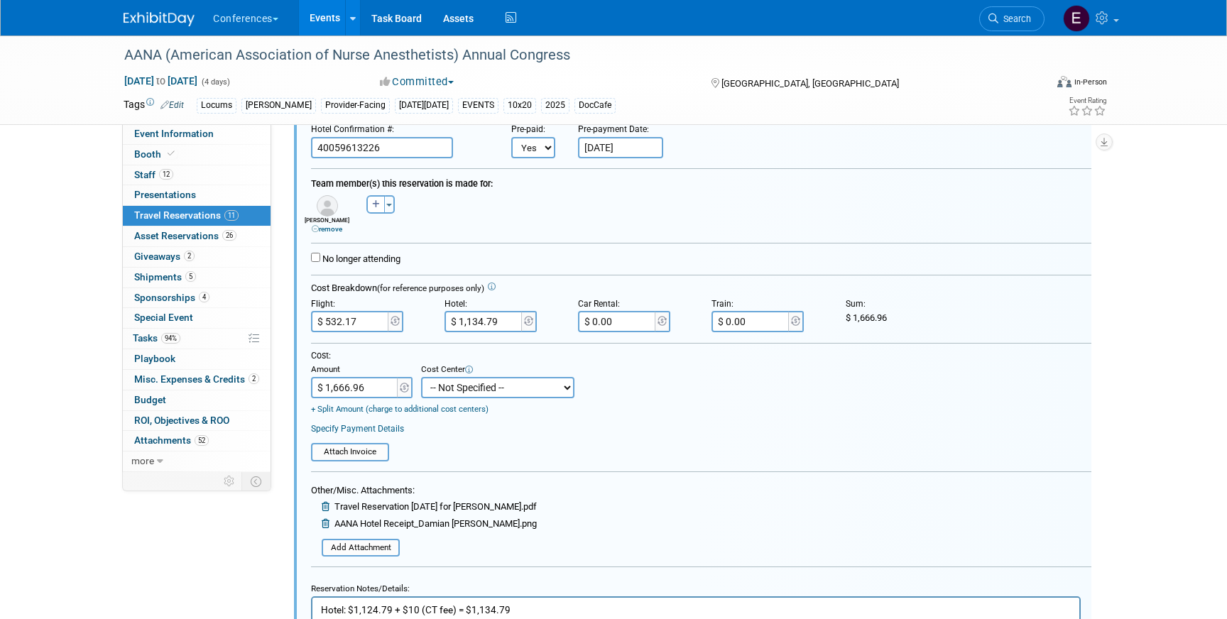
click at [452, 396] on select "-- Not Specified -- Aya Education Aya Healthcare Aya Locums Bespoke Corporate D…" at bounding box center [497, 387] width 153 height 21
select select "18965873"
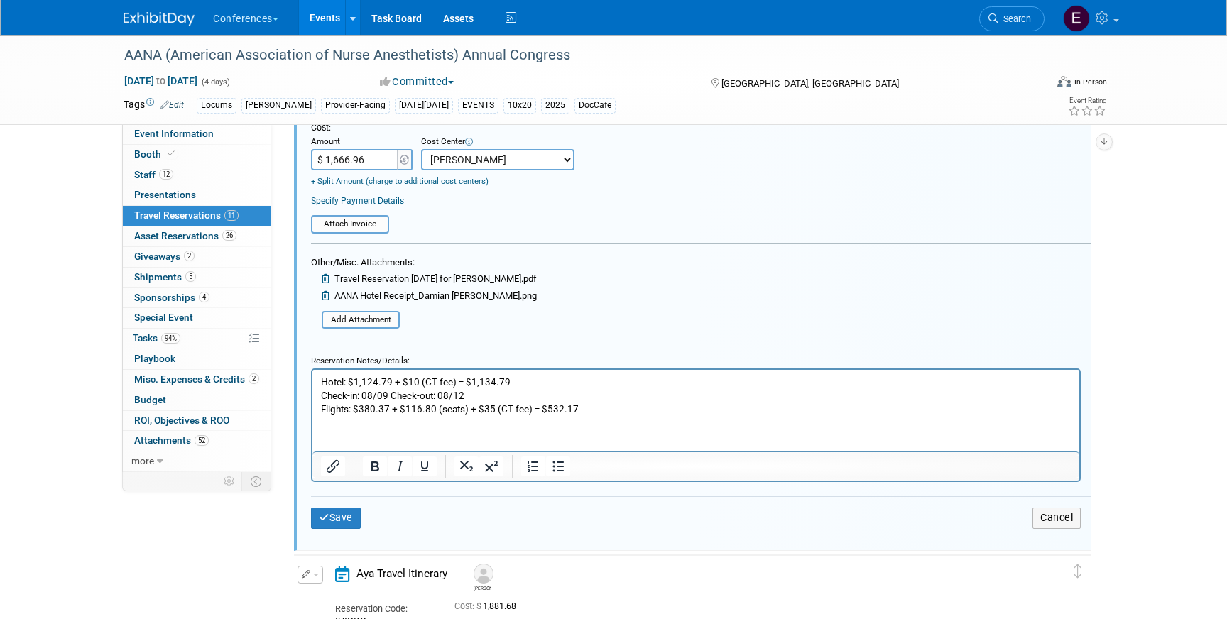
scroll to position [1337, 0]
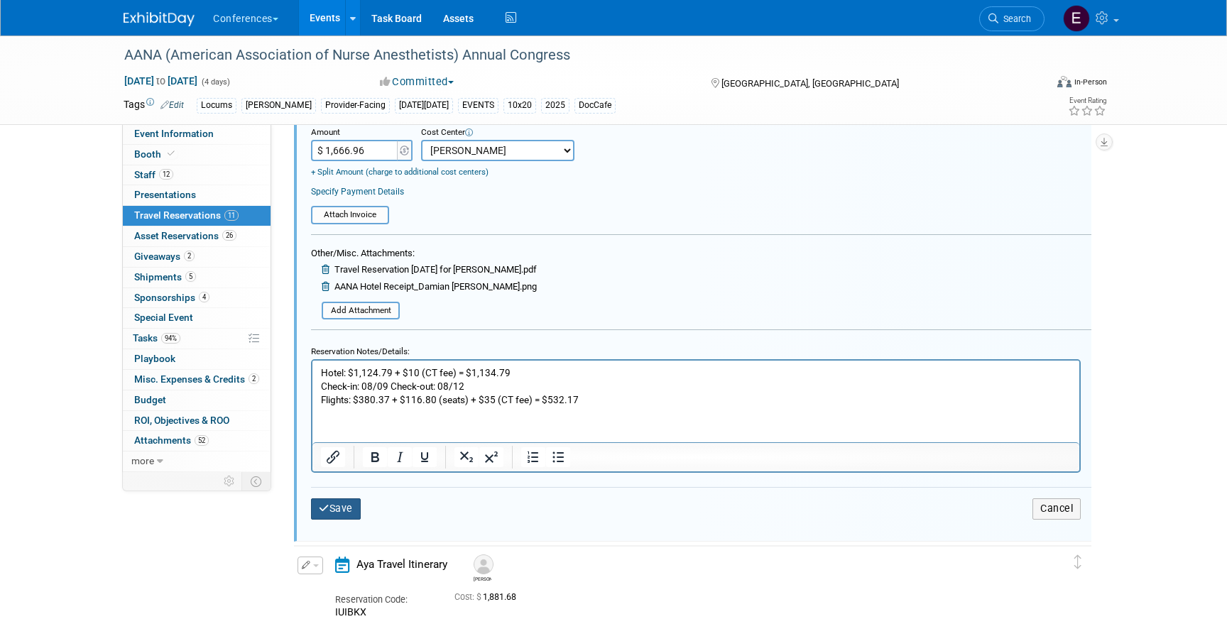
click at [341, 515] on button "Save" at bounding box center [336, 508] width 50 height 21
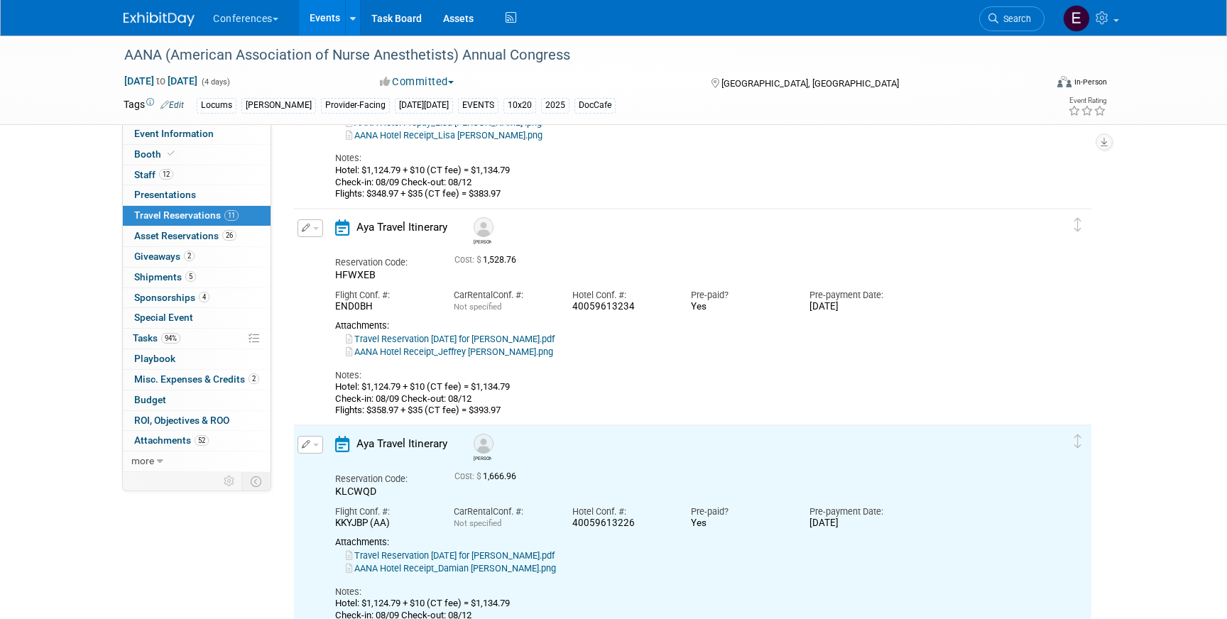
scroll to position [656, 0]
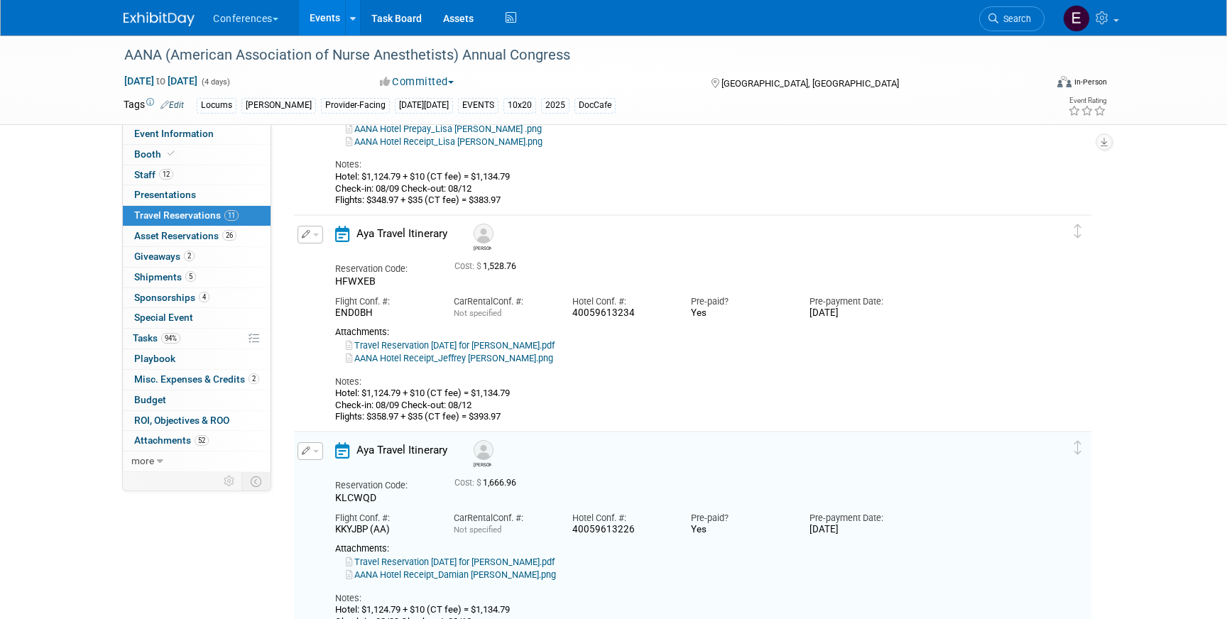
click at [302, 232] on icon "button" at bounding box center [306, 234] width 9 height 9
click at [328, 251] on button "Edit Reservation" at bounding box center [358, 259] width 120 height 21
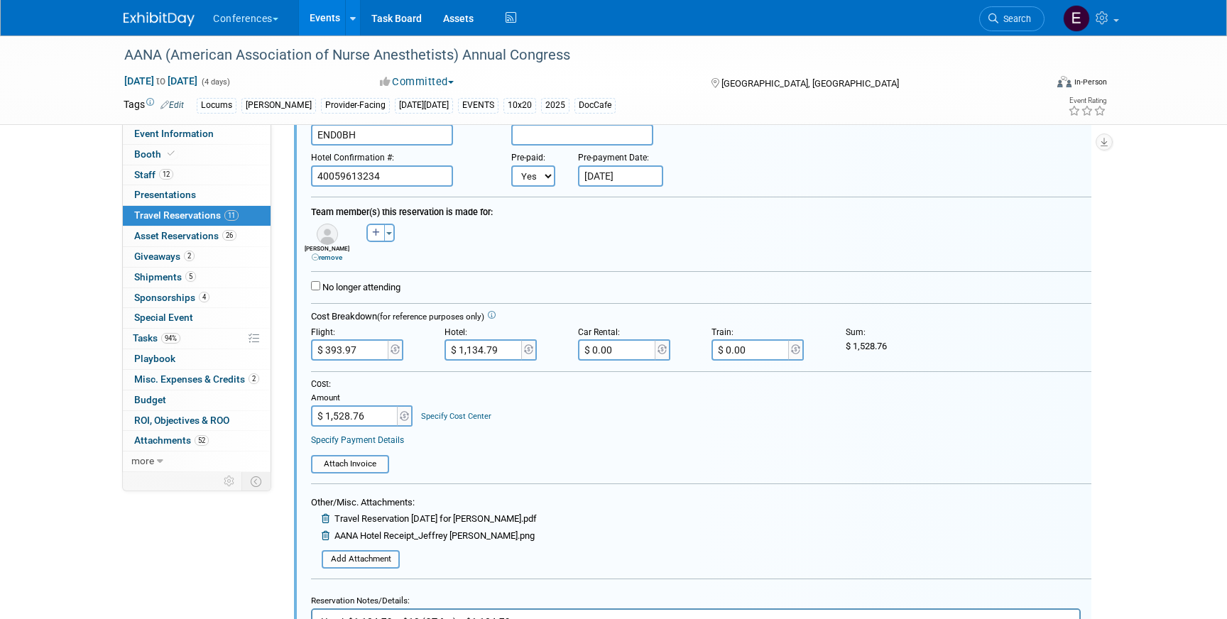
scroll to position [856, 0]
click at [459, 412] on link "Specify Cost Center" at bounding box center [456, 414] width 70 height 9
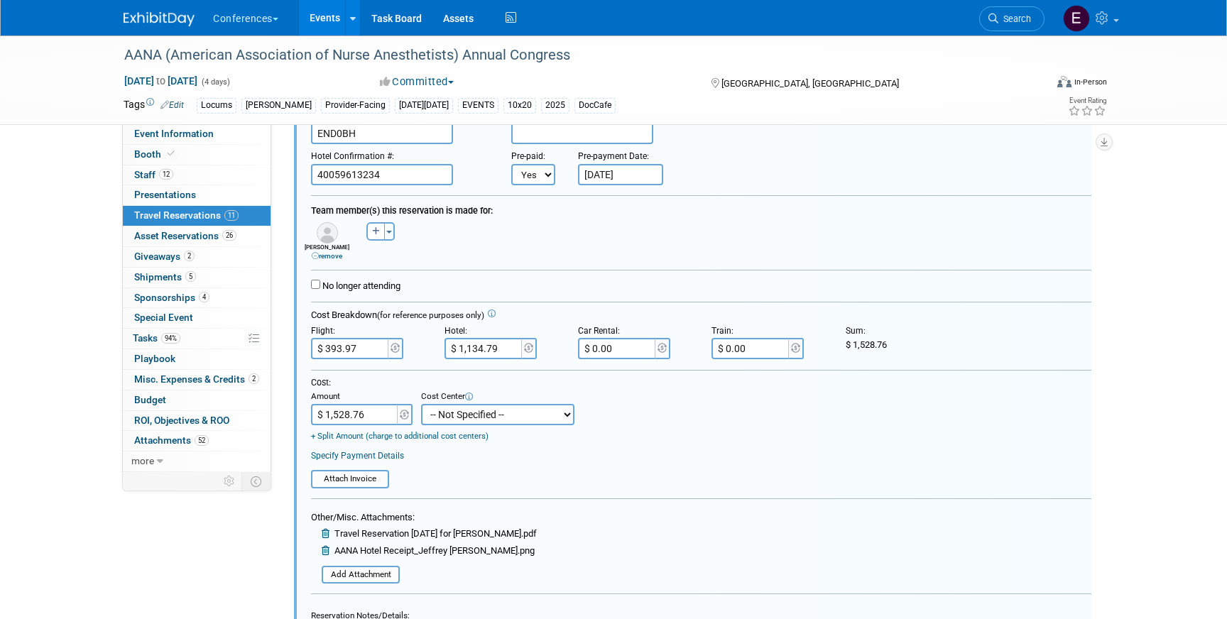
click at [462, 416] on select "-- Not Specified -- Aya Education Aya Healthcare Aya Locums Bespoke Corporate D…" at bounding box center [497, 414] width 153 height 21
select select "18965873"
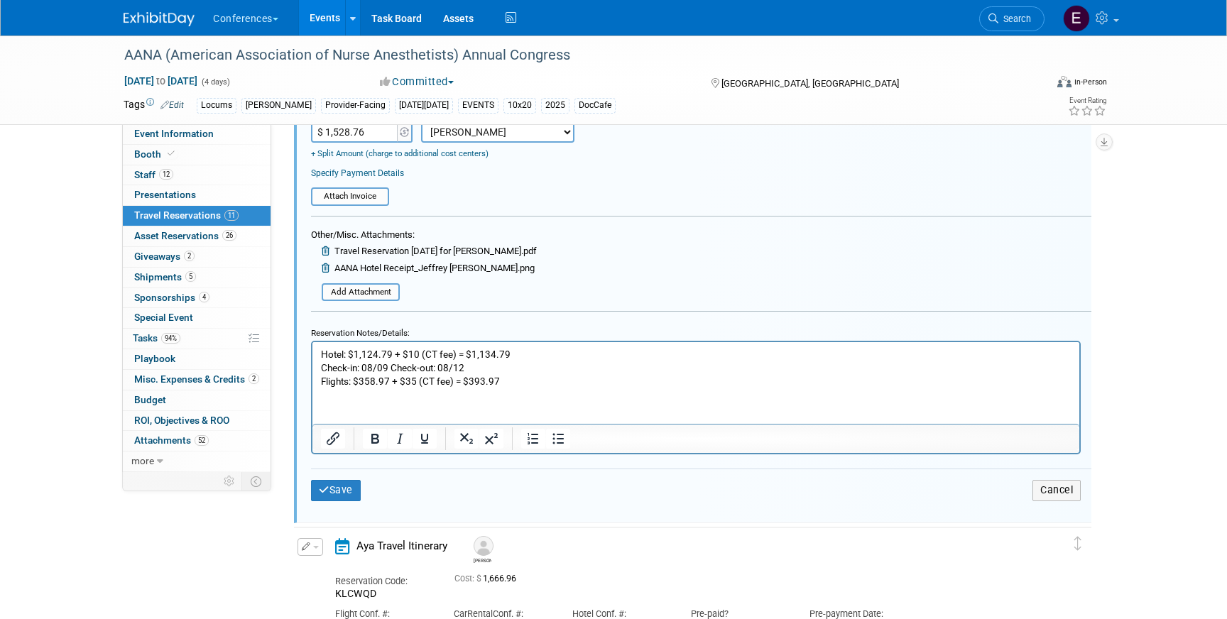
scroll to position [1187, 0]
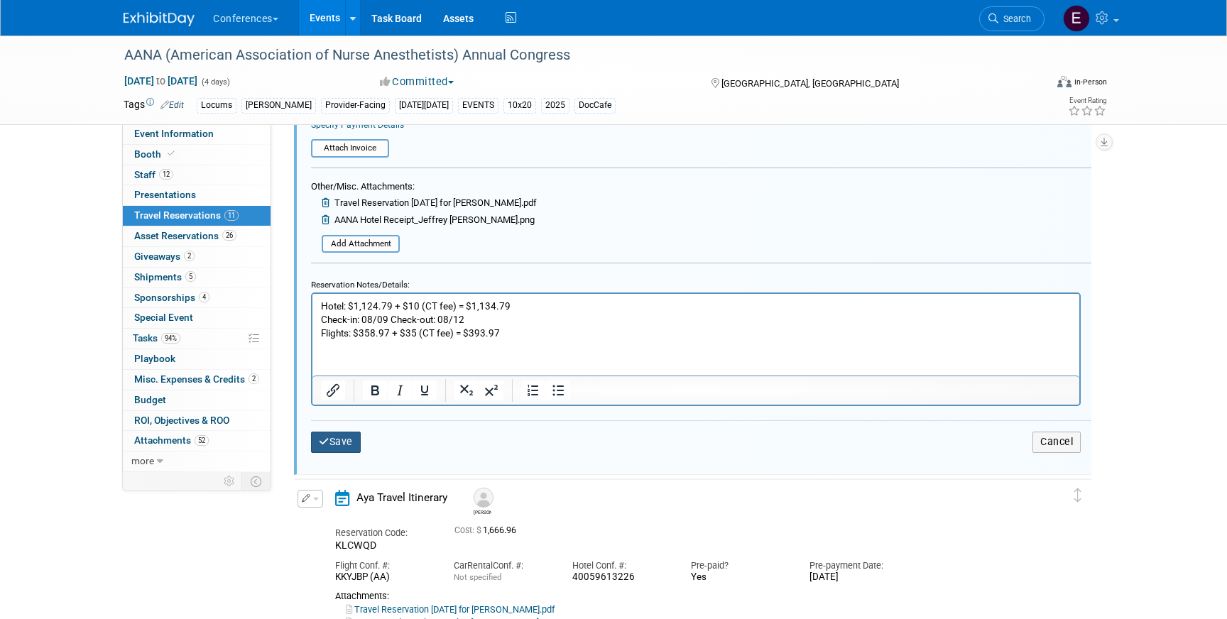
click at [326, 447] on icon "submit" at bounding box center [324, 442] width 11 height 10
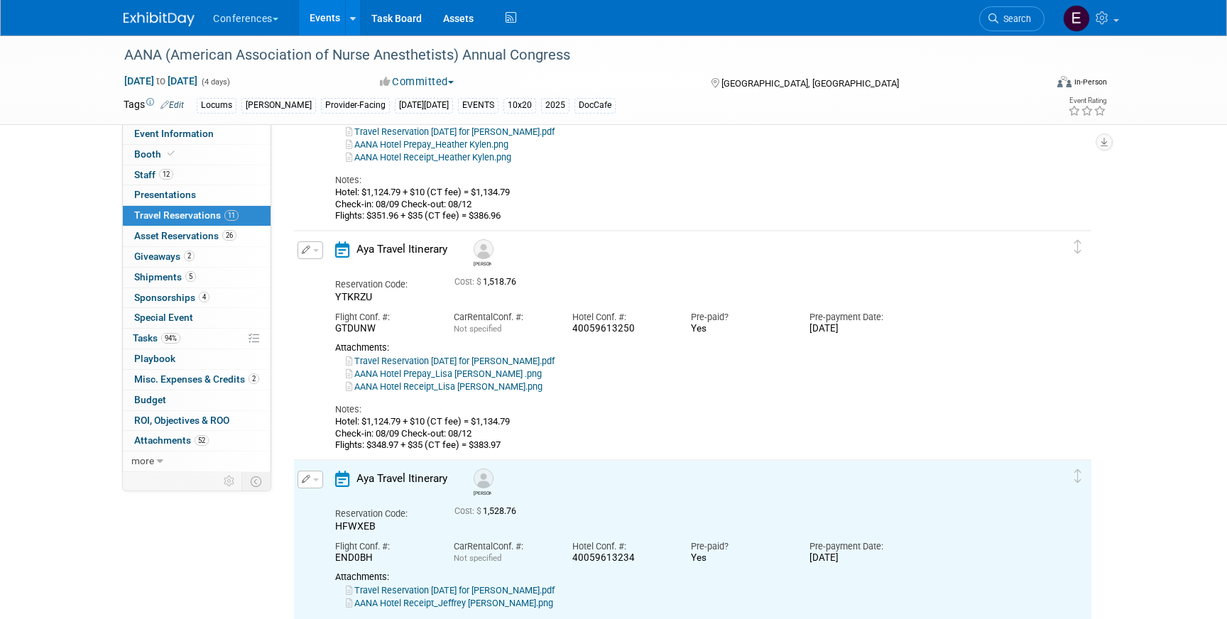
scroll to position [412, 0]
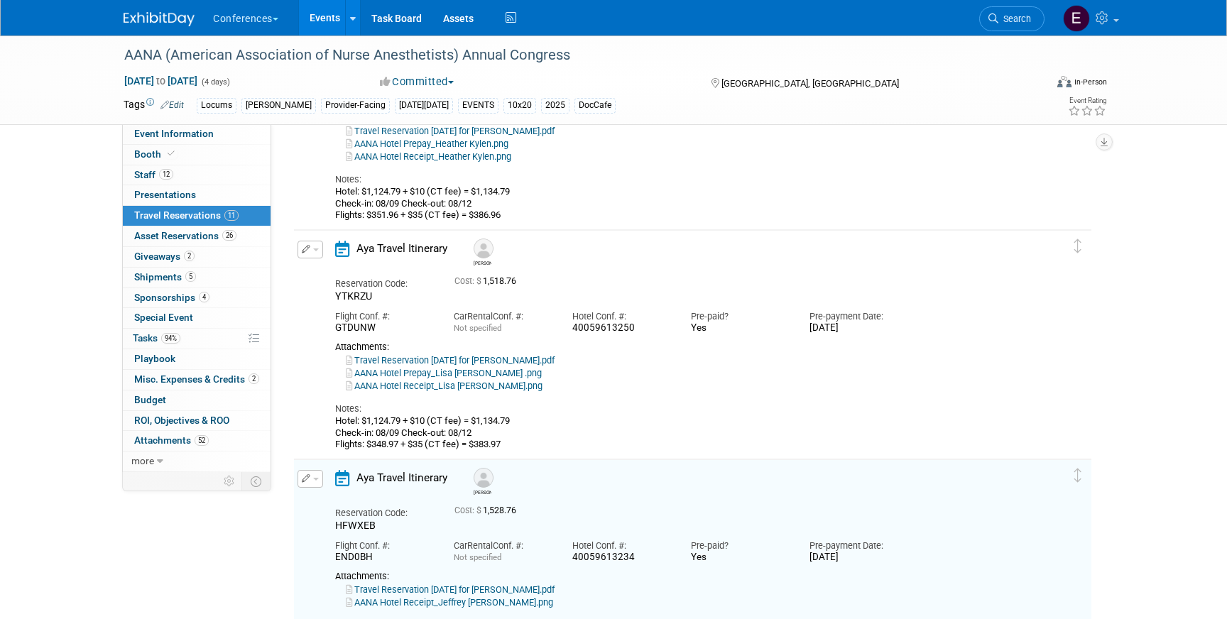
click at [302, 250] on icon "button" at bounding box center [306, 249] width 9 height 9
click at [338, 273] on button "Edit Reservation" at bounding box center [358, 274] width 120 height 21
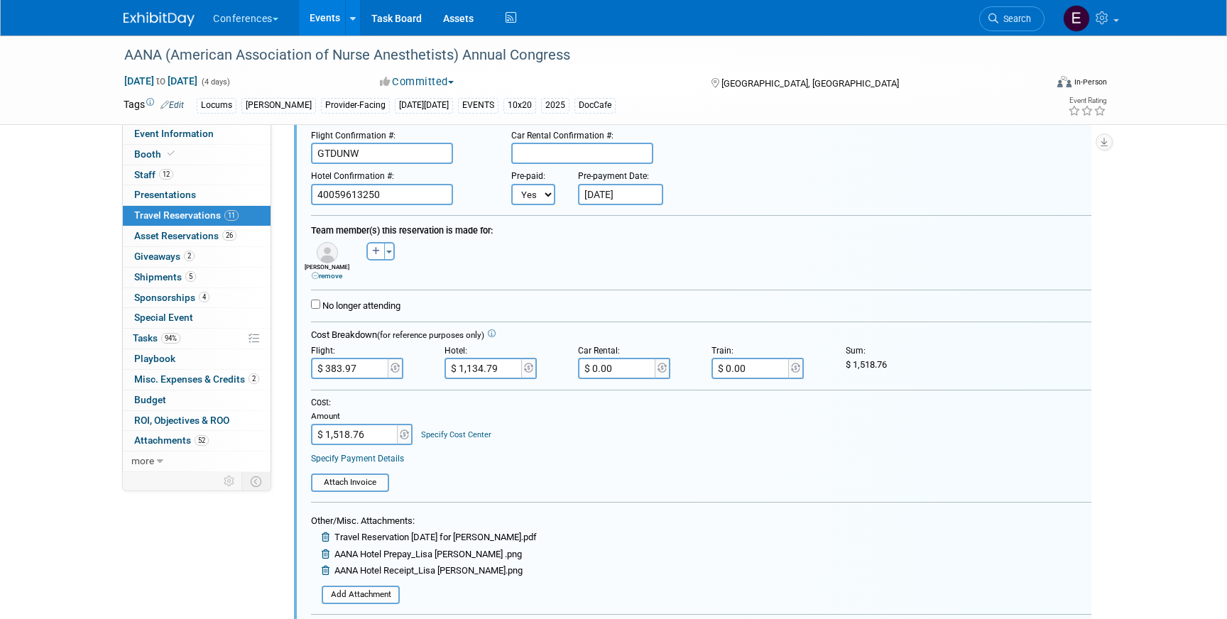
scroll to position [627, 0]
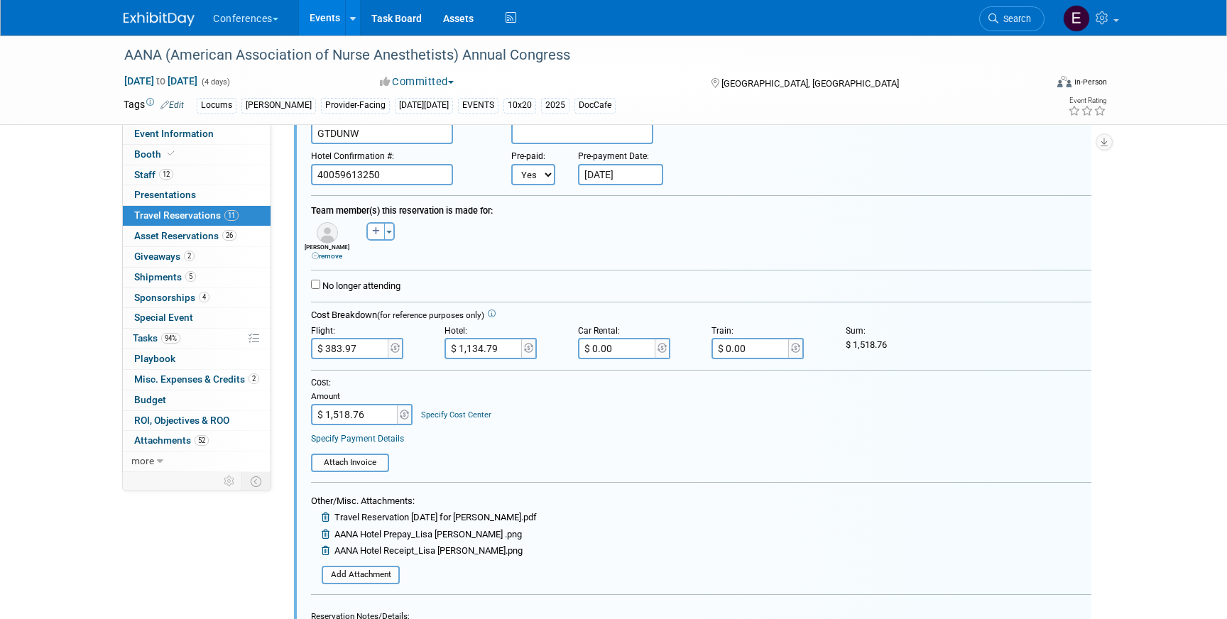
click at [444, 409] on div "Specify Cost Center" at bounding box center [456, 408] width 70 height 25
click at [445, 414] on link "Specify Cost Center" at bounding box center [456, 414] width 70 height 9
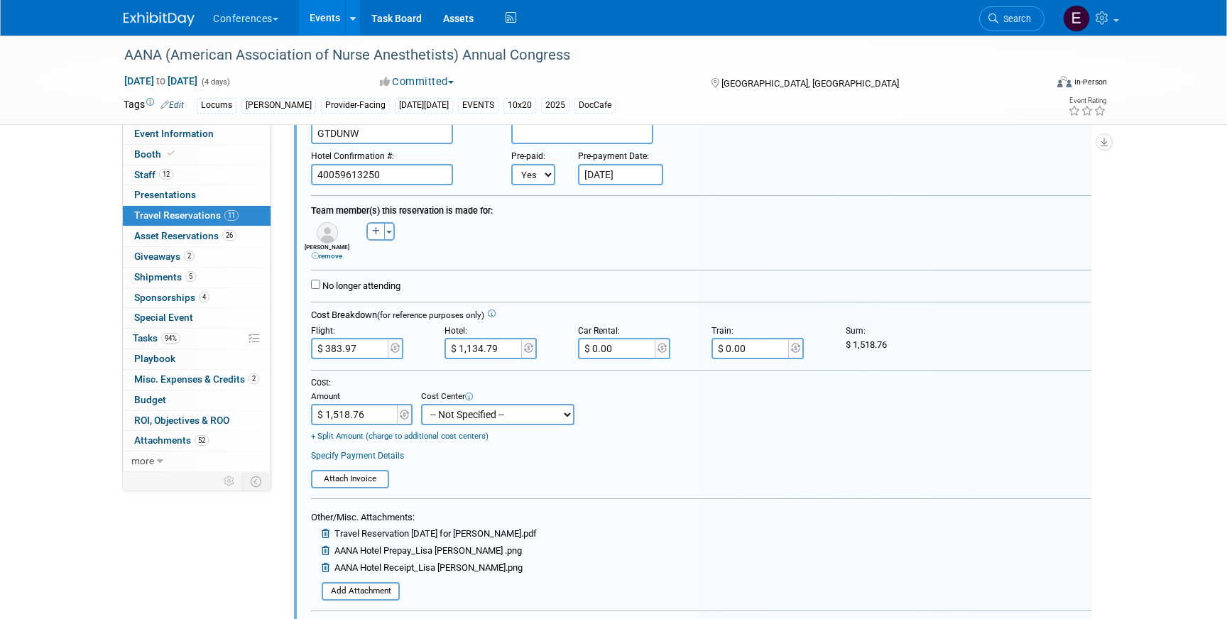
click at [467, 418] on select "-- Not Specified -- Aya Education Aya Healthcare Aya Locums Bespoke Corporate D…" at bounding box center [497, 414] width 153 height 21
select select "18965873"
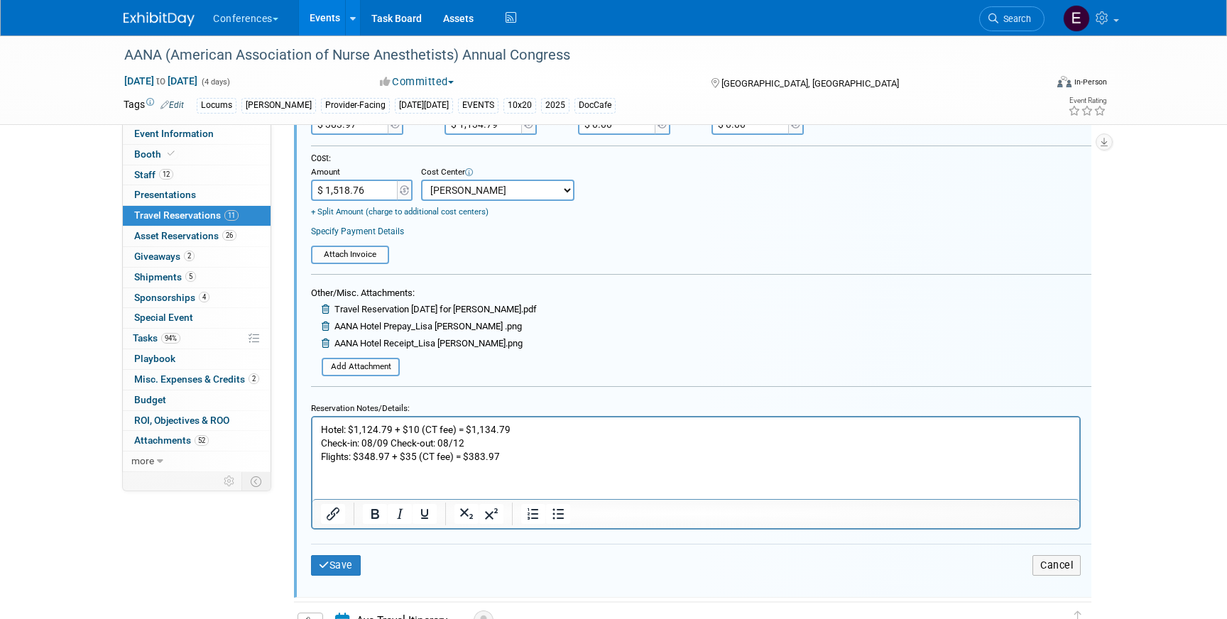
scroll to position [853, 0]
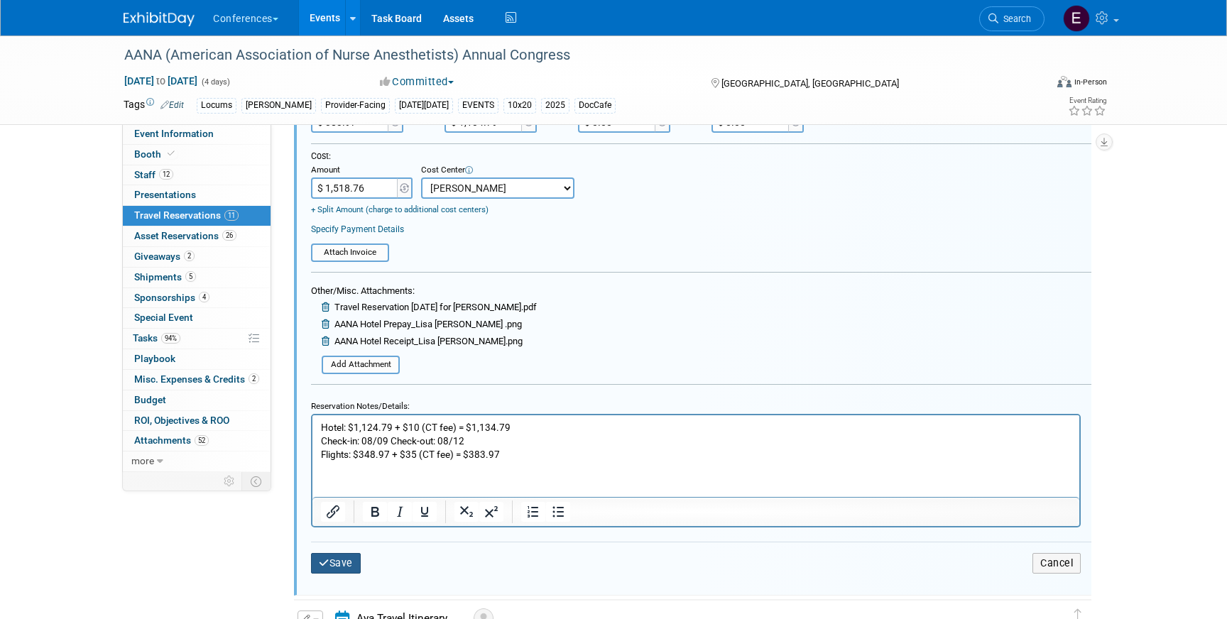
click at [343, 573] on button "Save" at bounding box center [336, 563] width 50 height 21
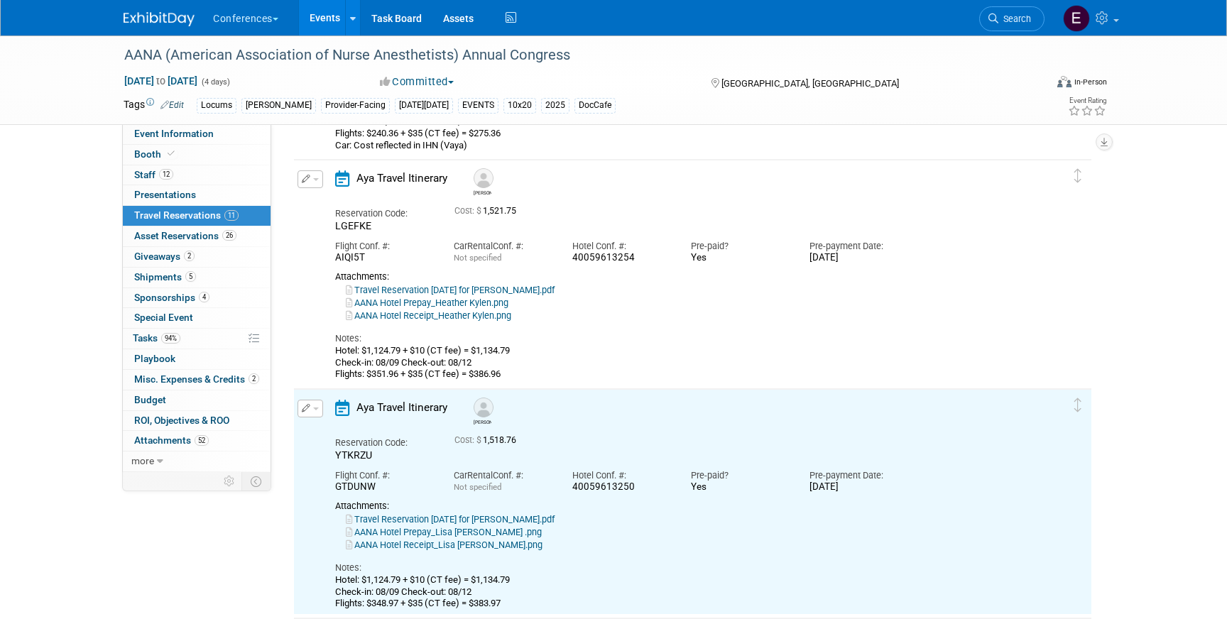
scroll to position [202, 0]
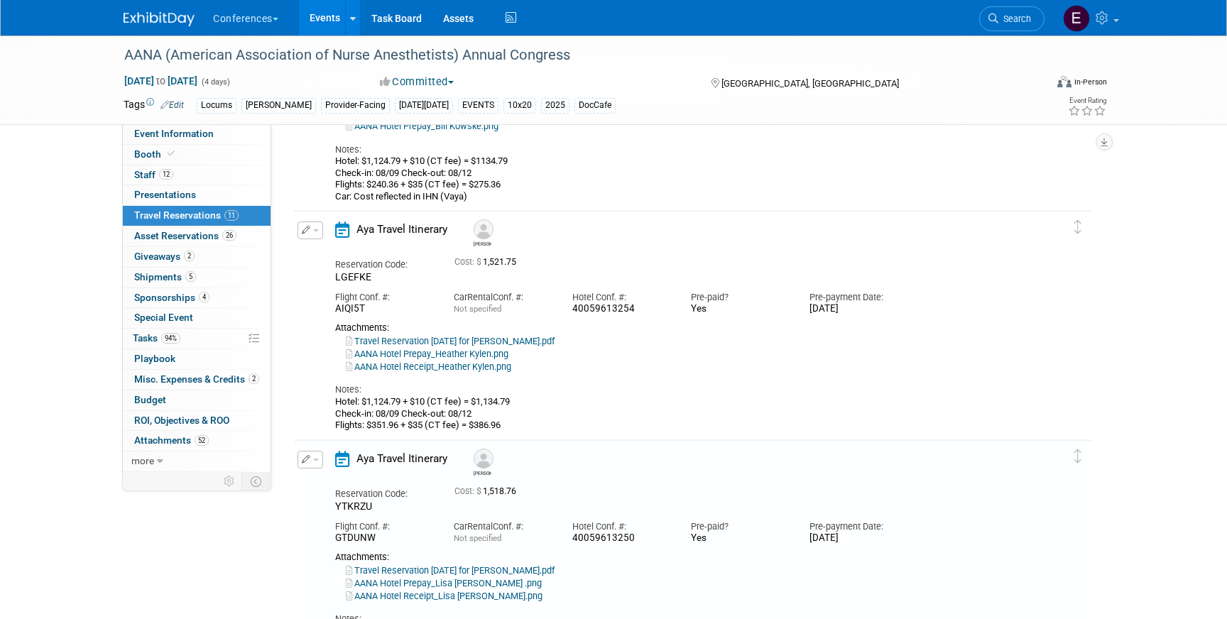
click at [315, 233] on button "button" at bounding box center [311, 231] width 26 height 18
click at [334, 254] on button "Edit Reservation" at bounding box center [358, 255] width 120 height 21
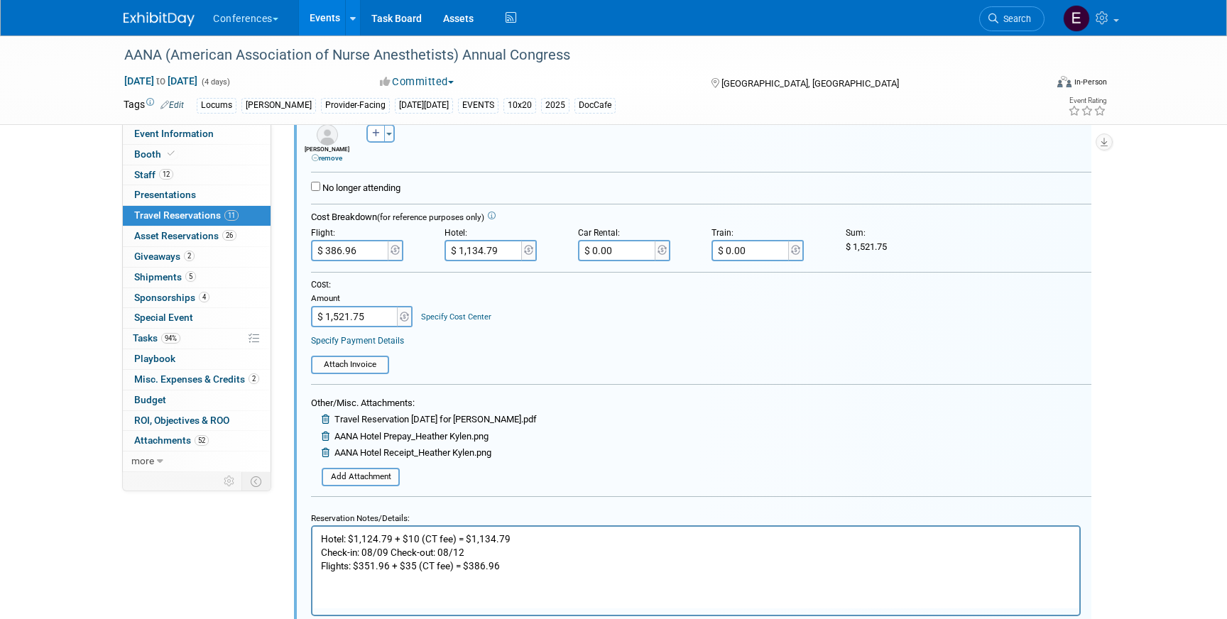
scroll to position [0, 0]
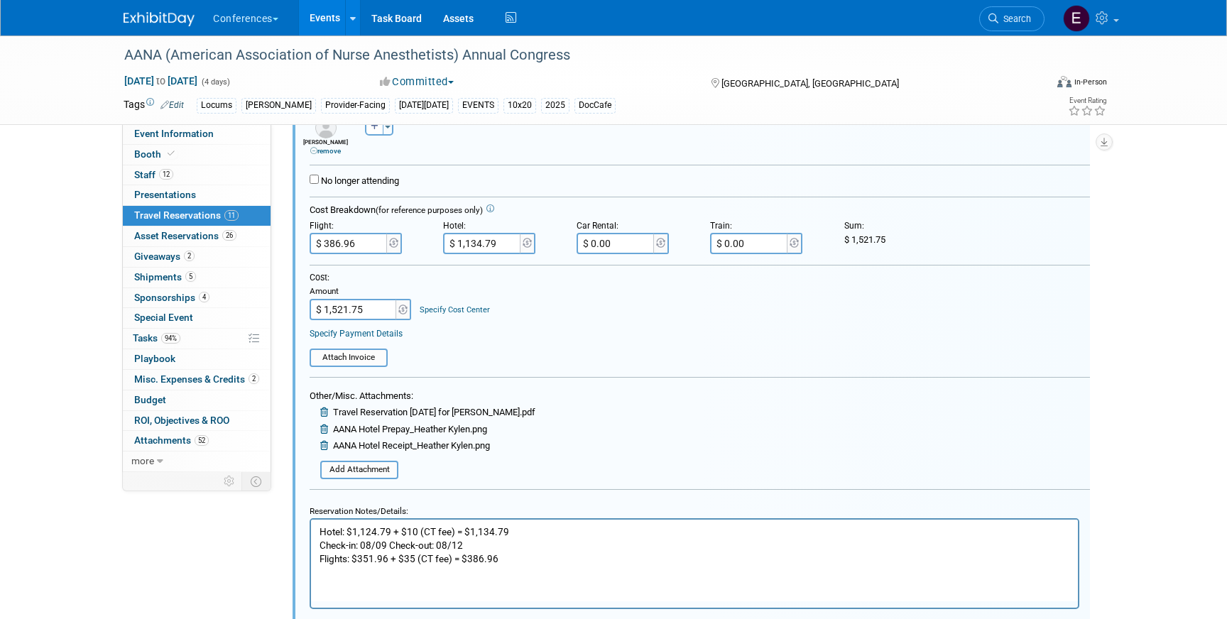
click at [436, 315] on link "Specify Cost Center" at bounding box center [455, 309] width 70 height 9
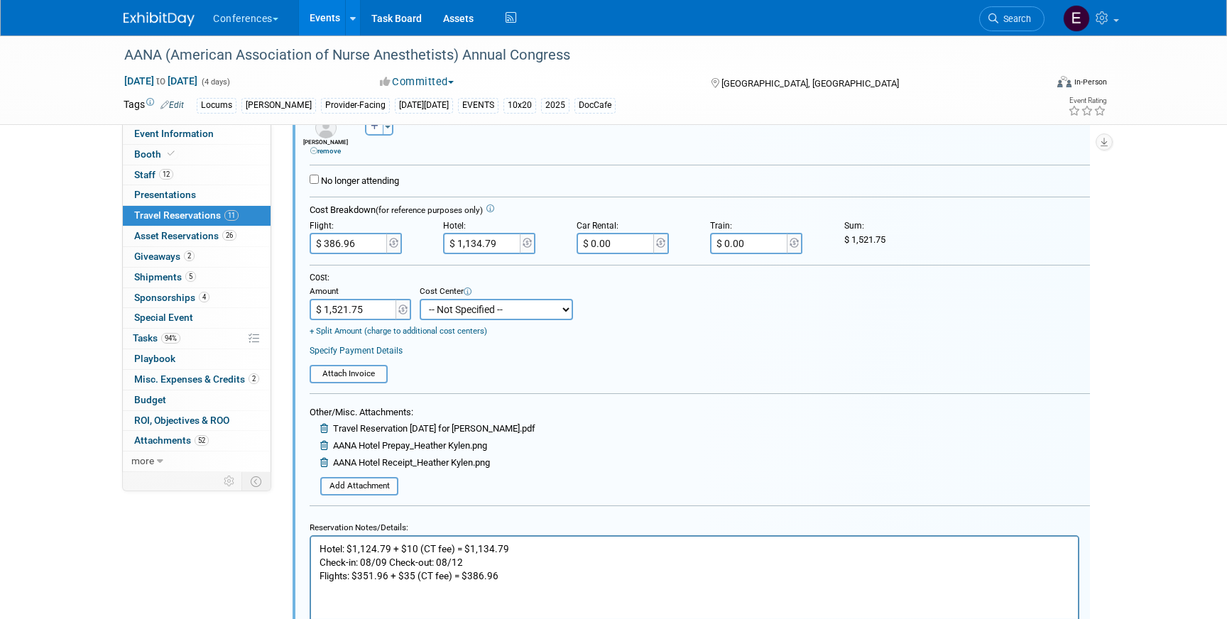
click at [442, 318] on select "-- Not Specified -- Aya Education Aya Healthcare Aya Locums Bespoke Corporate D…" at bounding box center [496, 309] width 153 height 21
select select "18965873"
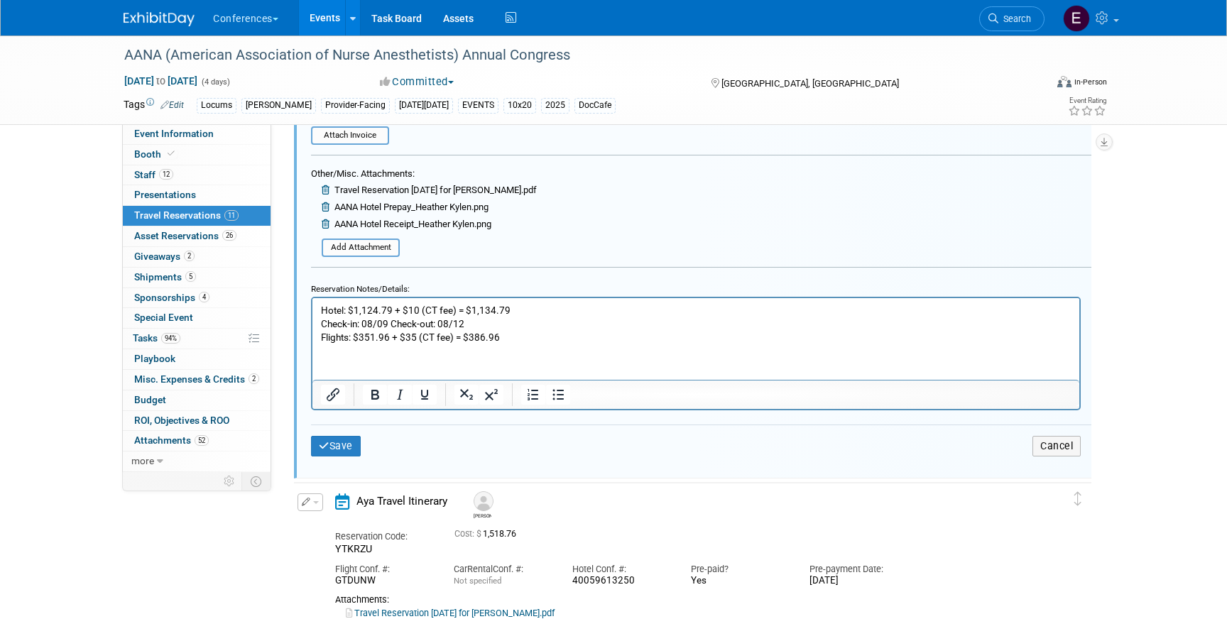
scroll to position [761, 0]
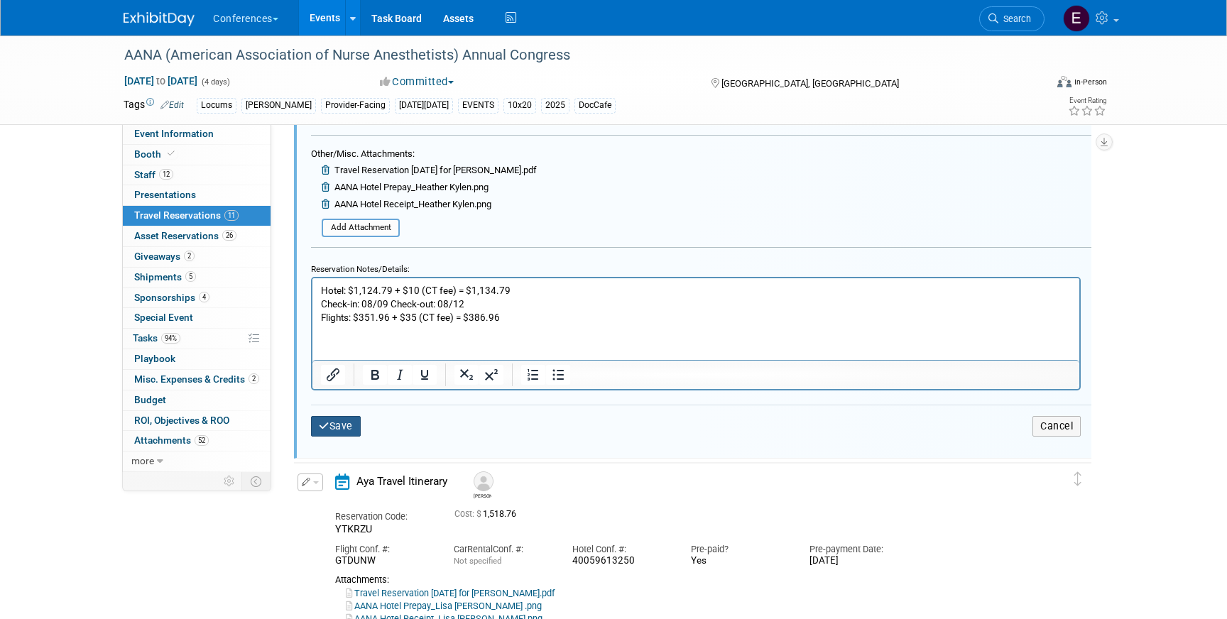
click at [344, 432] on button "Save" at bounding box center [336, 426] width 50 height 21
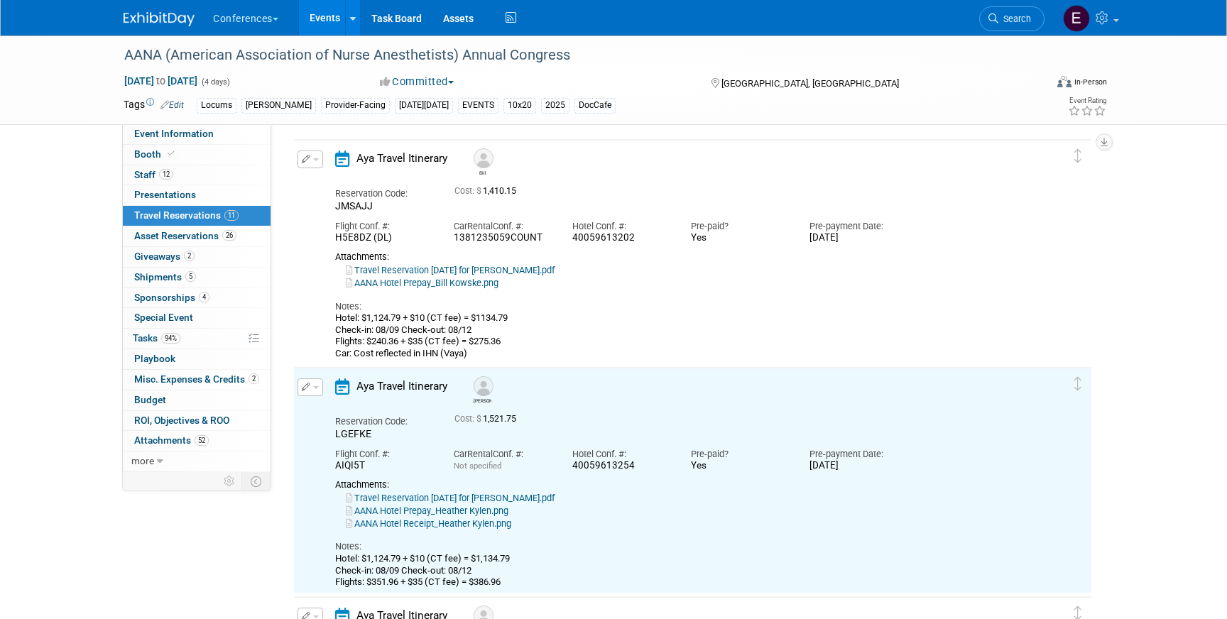
scroll to position [33, 0]
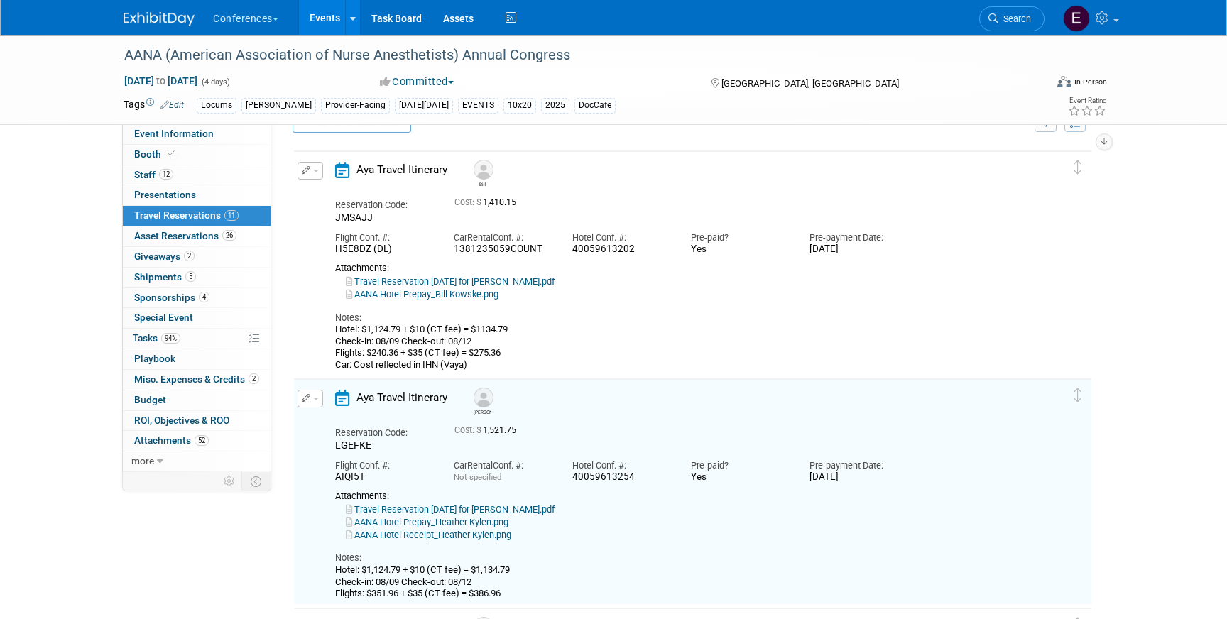
click at [308, 173] on icon "button" at bounding box center [306, 170] width 9 height 9
click at [334, 190] on button "Edit Reservation" at bounding box center [358, 195] width 120 height 21
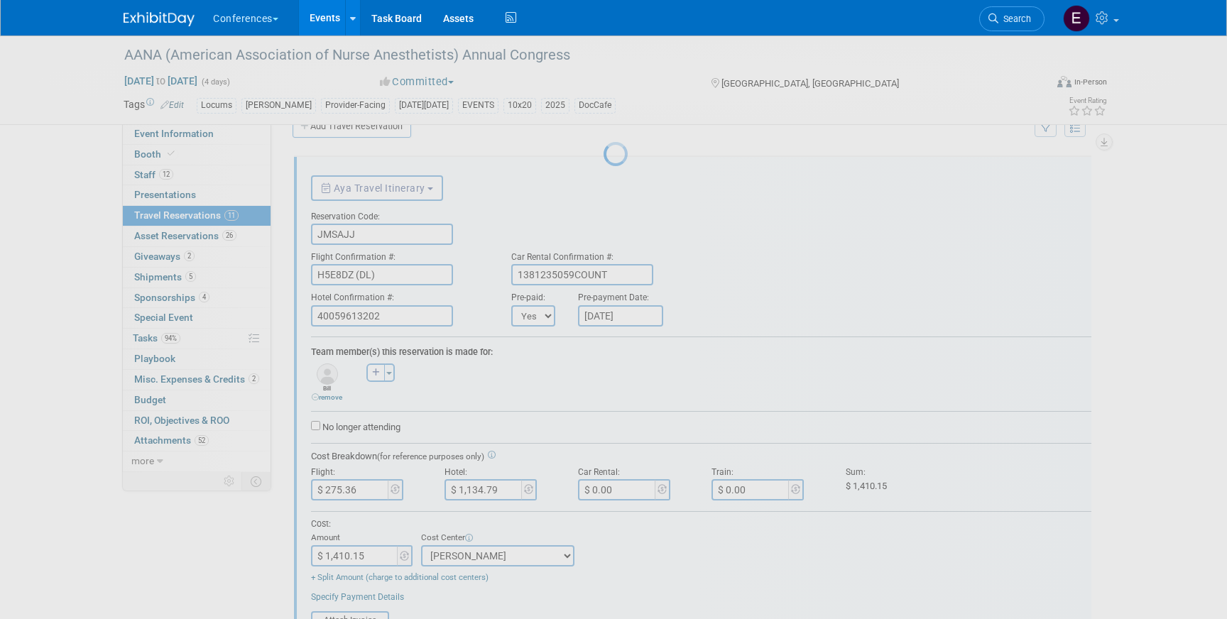
scroll to position [24, 0]
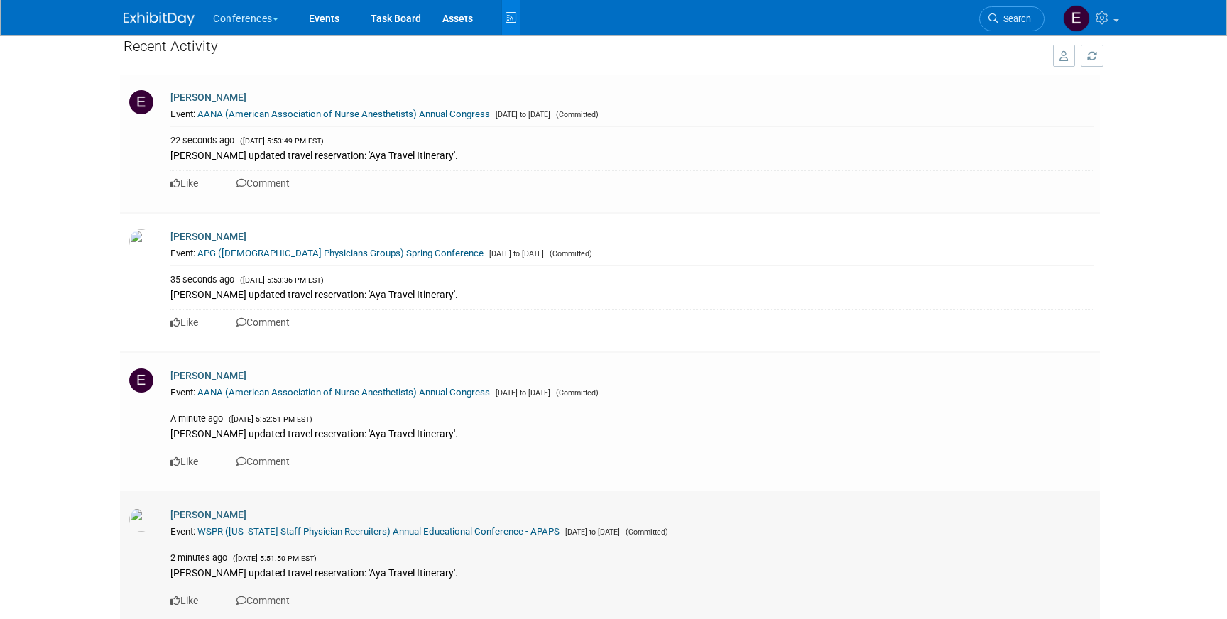
click at [409, 530] on link "WSPR ([US_STATE] Staff Physician Recruiters) Annual Educational Conference - AP…" at bounding box center [378, 531] width 362 height 11
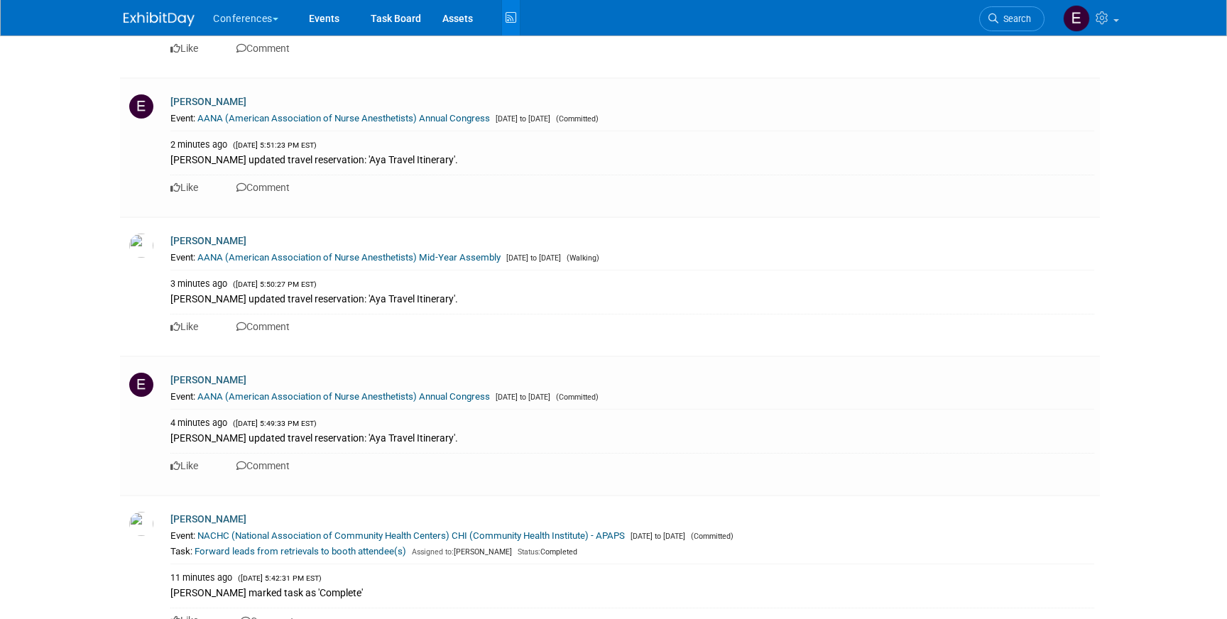
scroll to position [608, 0]
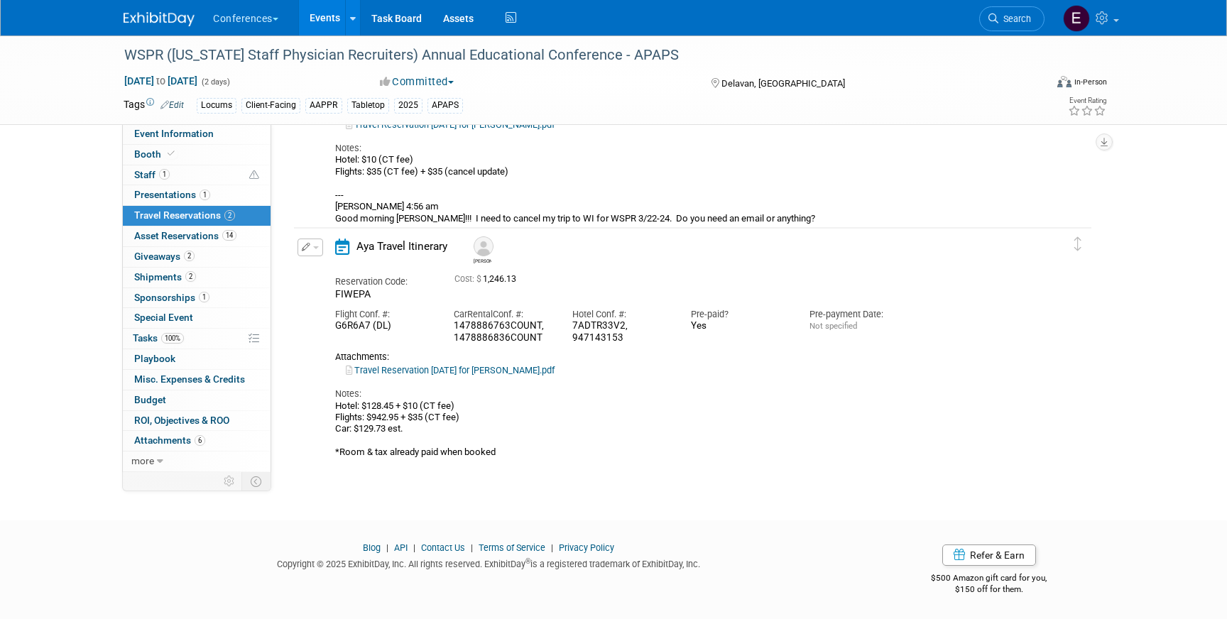
scroll to position [220, 0]
click at [505, 17] on icon at bounding box center [511, 18] width 18 height 22
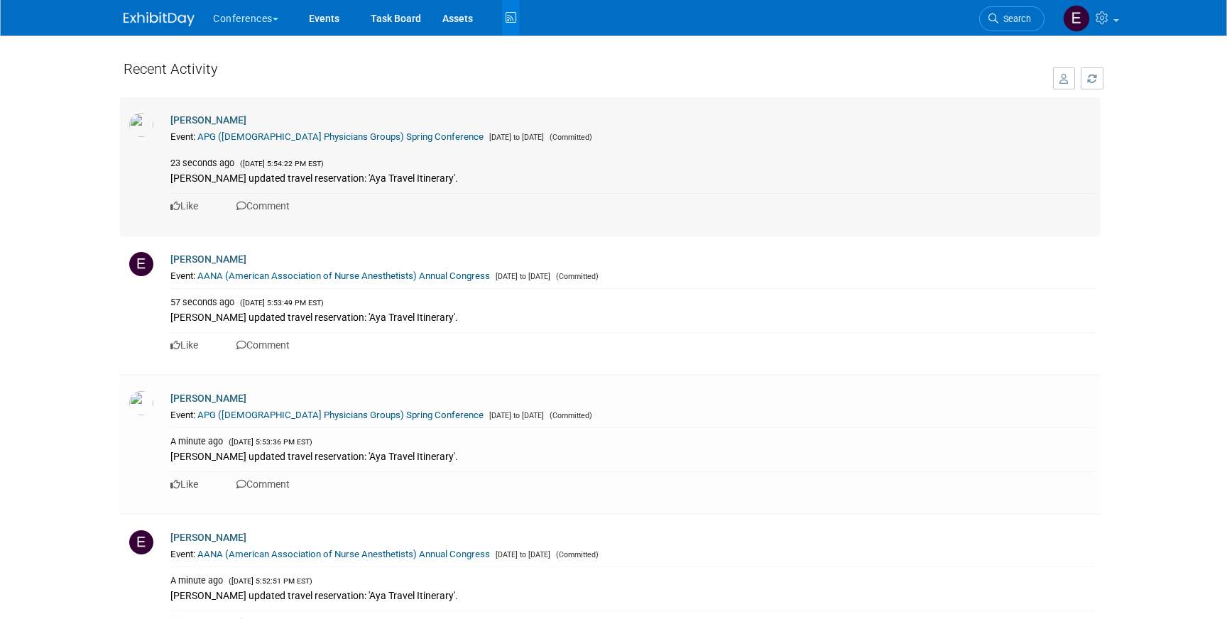
click at [377, 140] on link "APG ([DEMOGRAPHIC_DATA] Physicians Groups) Spring Conference" at bounding box center [340, 136] width 286 height 11
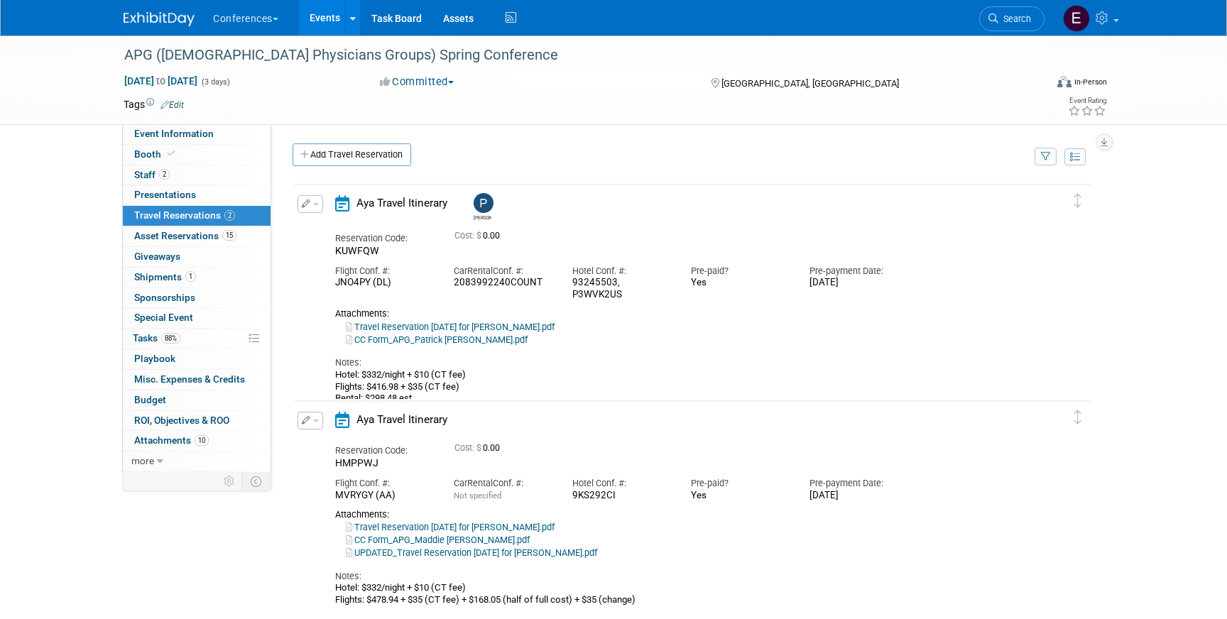
scroll to position [148, 0]
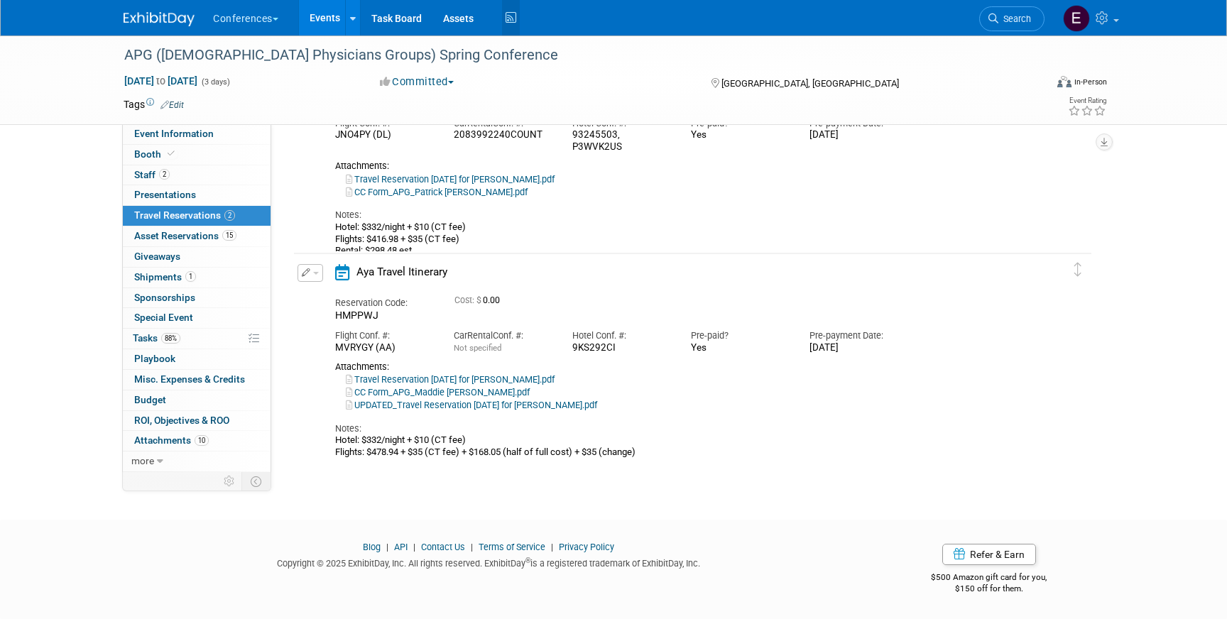
click at [514, 24] on icon at bounding box center [511, 18] width 18 height 22
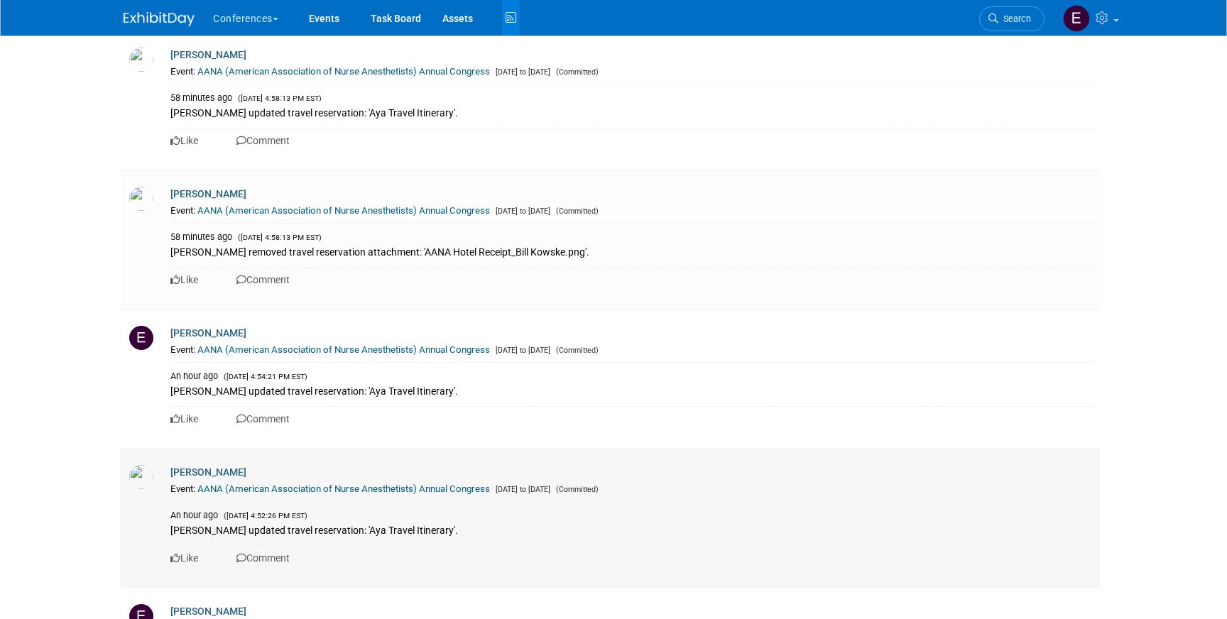
scroll to position [3769, 0]
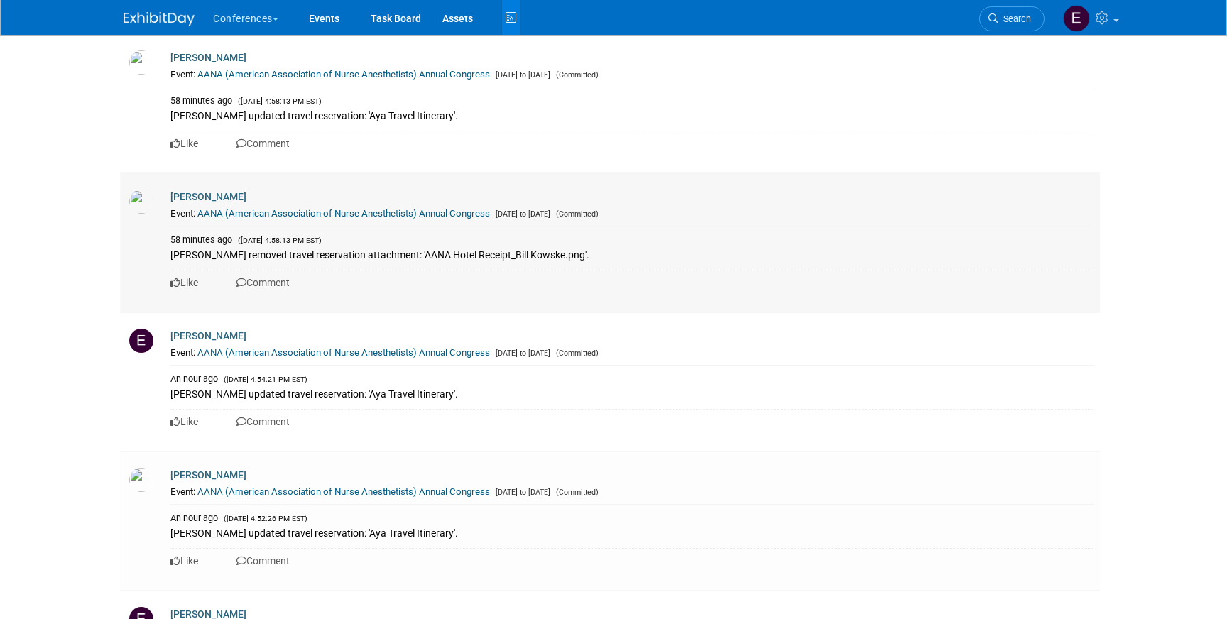
click at [361, 214] on link "AANA (American Association of Nurse Anesthetists) Annual Congress" at bounding box center [343, 213] width 293 height 11
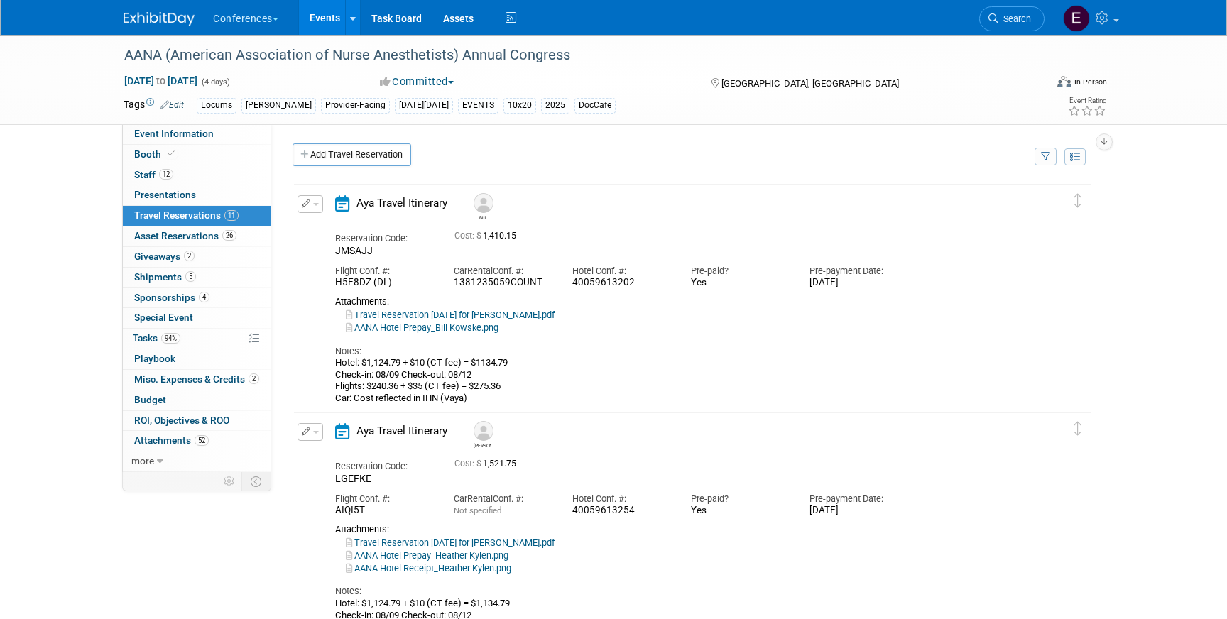
click at [420, 330] on link "AANA Hotel Prepay_Bill Kowske.png" at bounding box center [422, 327] width 153 height 11
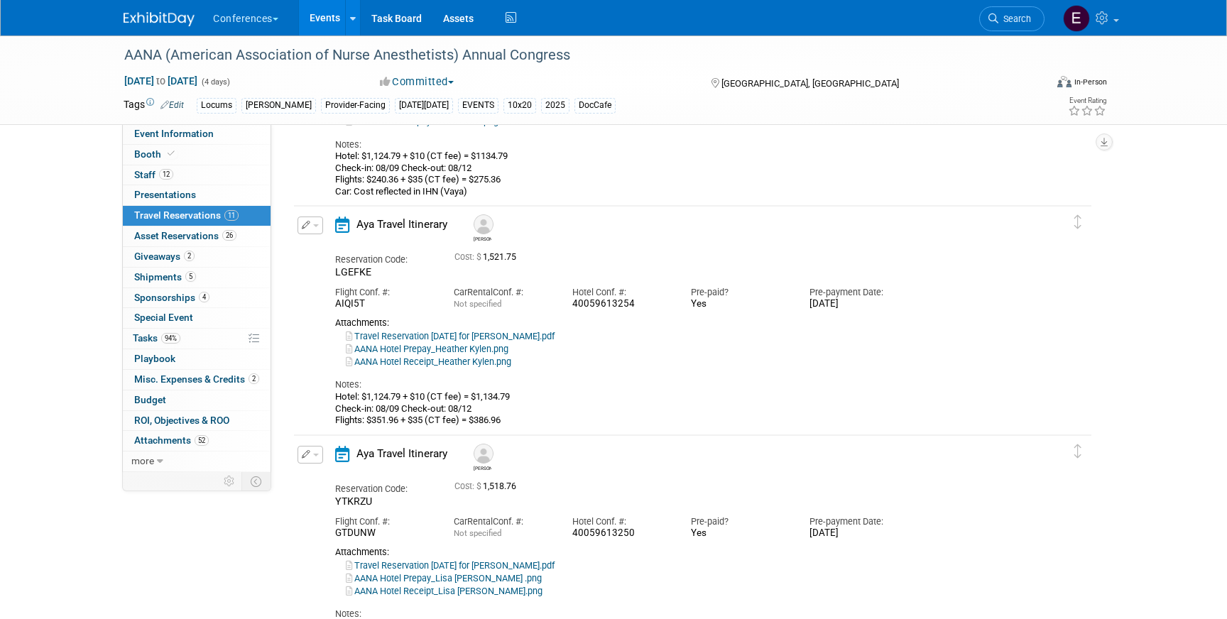
scroll to position [220, 0]
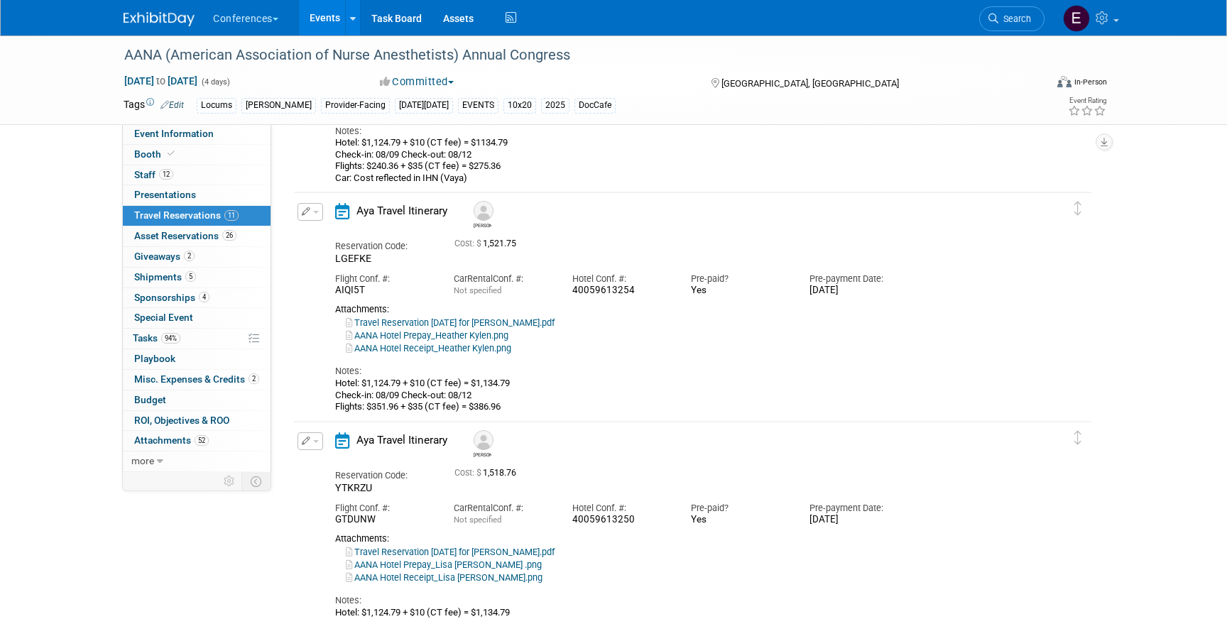
click at [437, 351] on link "AANA Hotel Receipt_Heather Kylen.png" at bounding box center [428, 348] width 165 height 11
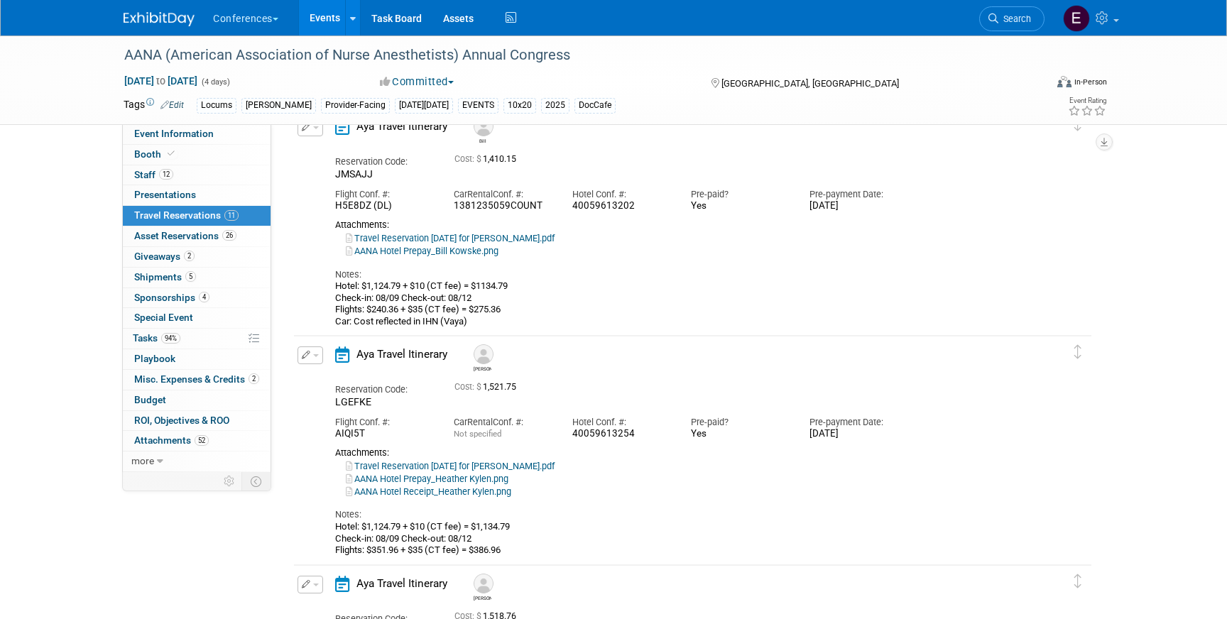
scroll to position [75, 0]
click at [395, 253] on link "AANA Hotel Prepay_Bill Kowske.png" at bounding box center [422, 252] width 153 height 11
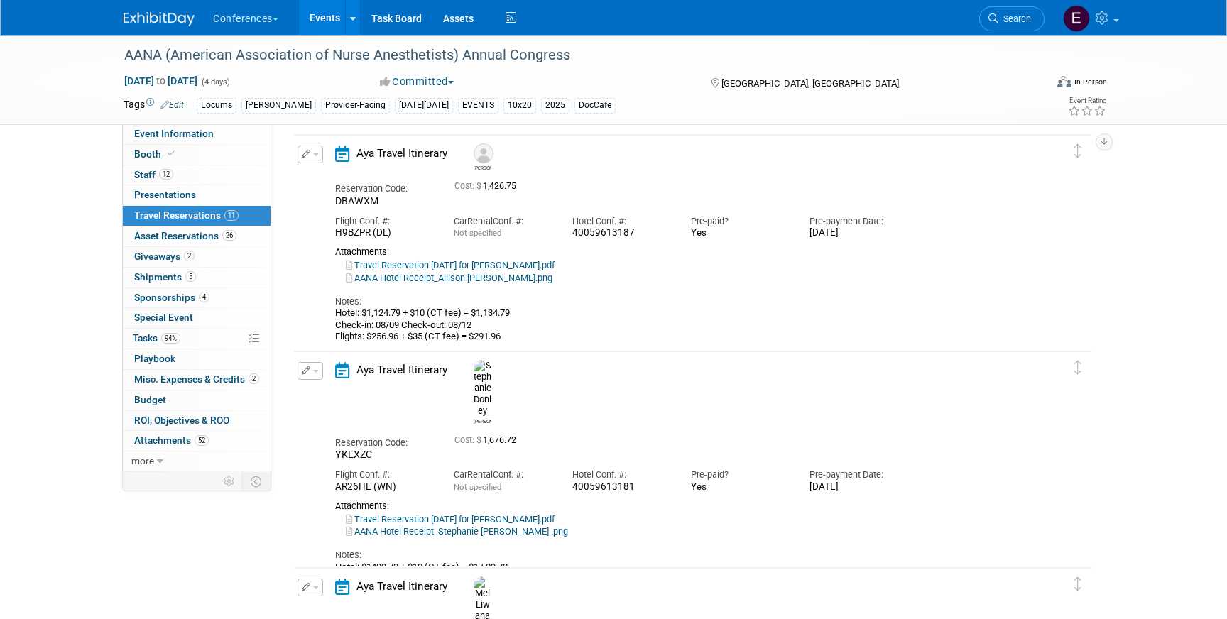
scroll to position [1937, 0]
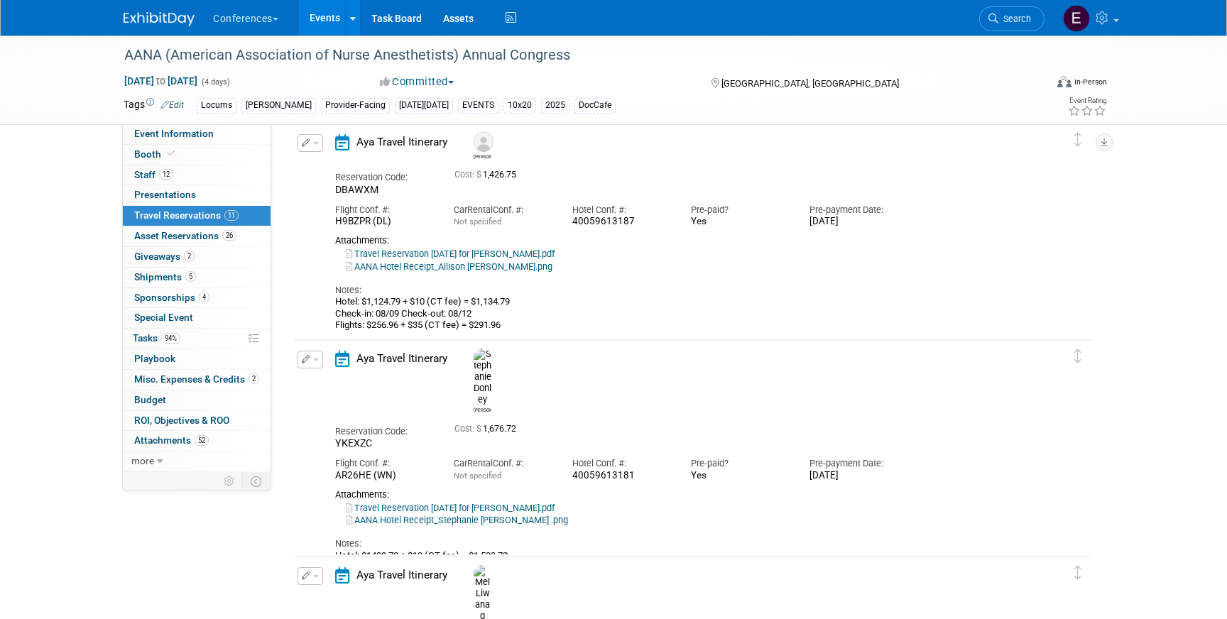
click at [413, 269] on link "AANA Hotel Receipt_Allison Hollis.png" at bounding box center [449, 266] width 207 height 11
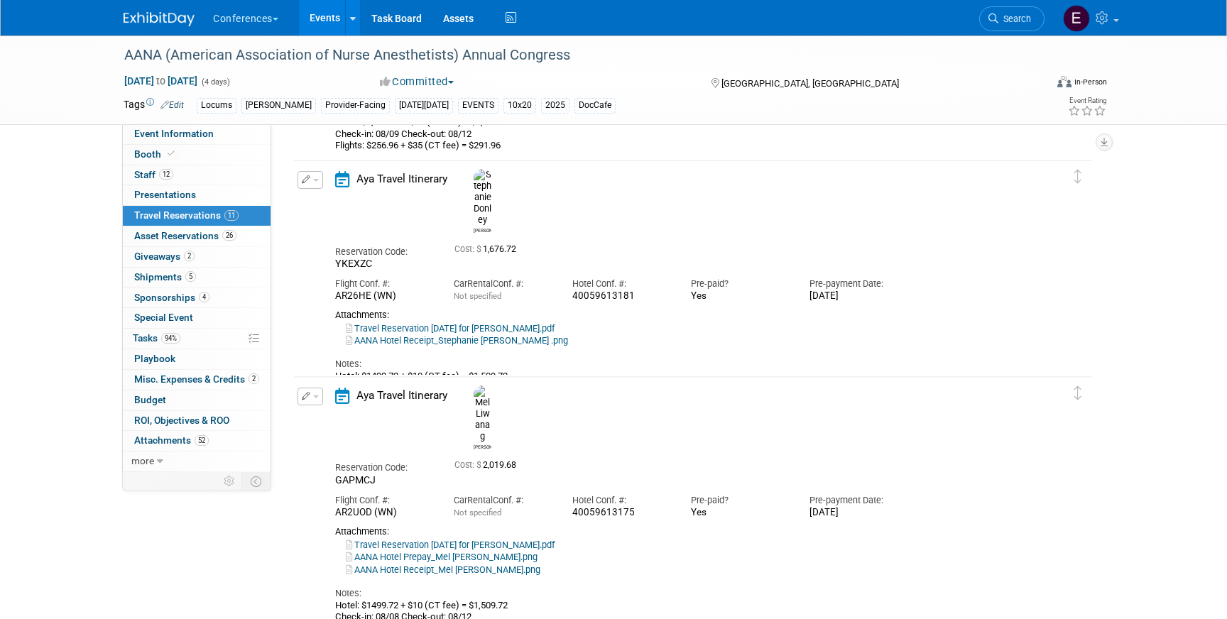
scroll to position [2257, 0]
